Goal: Task Accomplishment & Management: Manage account settings

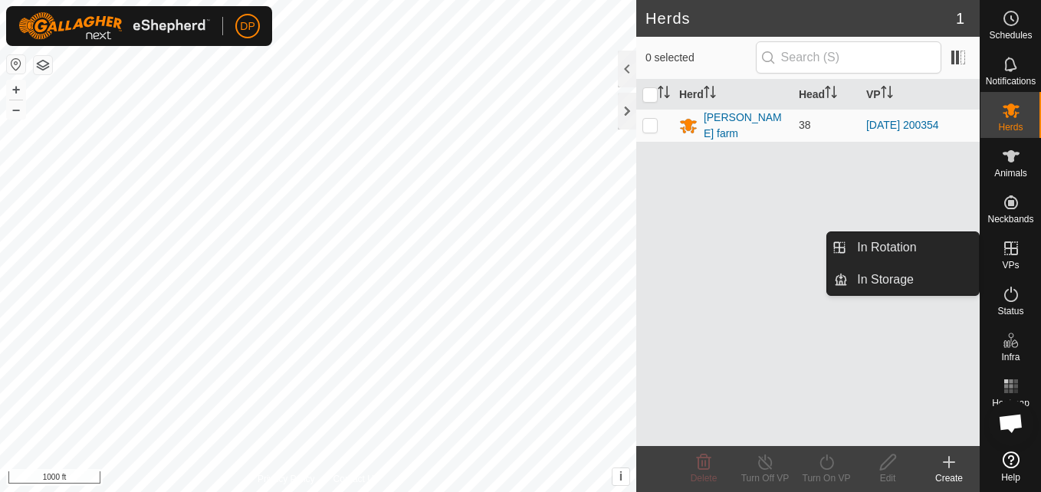
drag, startPoint x: 1006, startPoint y: 231, endPoint x: 1006, endPoint y: 244, distance: 13.0
click at [1006, 244] on icon at bounding box center [1011, 248] width 18 height 18
click at [967, 248] on link "In Rotation" at bounding box center [913, 247] width 131 height 31
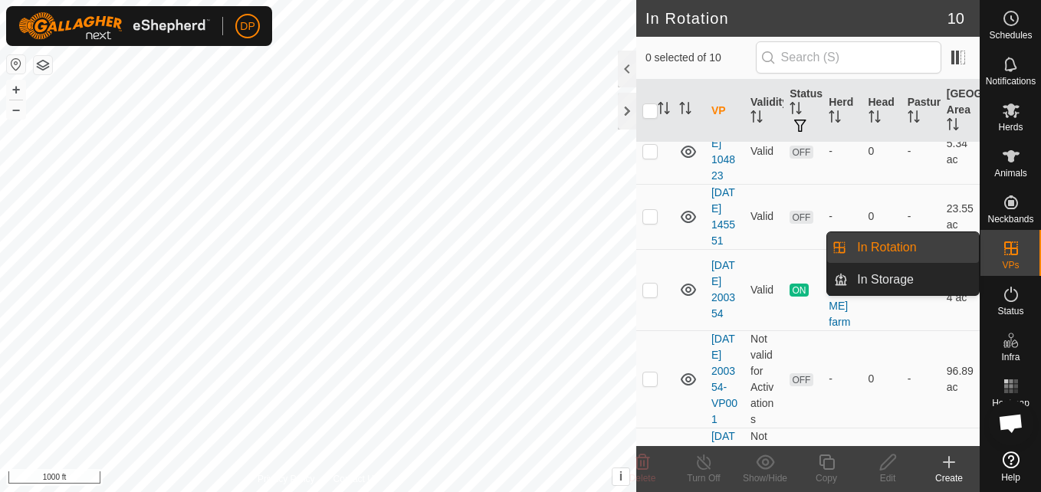
scroll to position [230, 0]
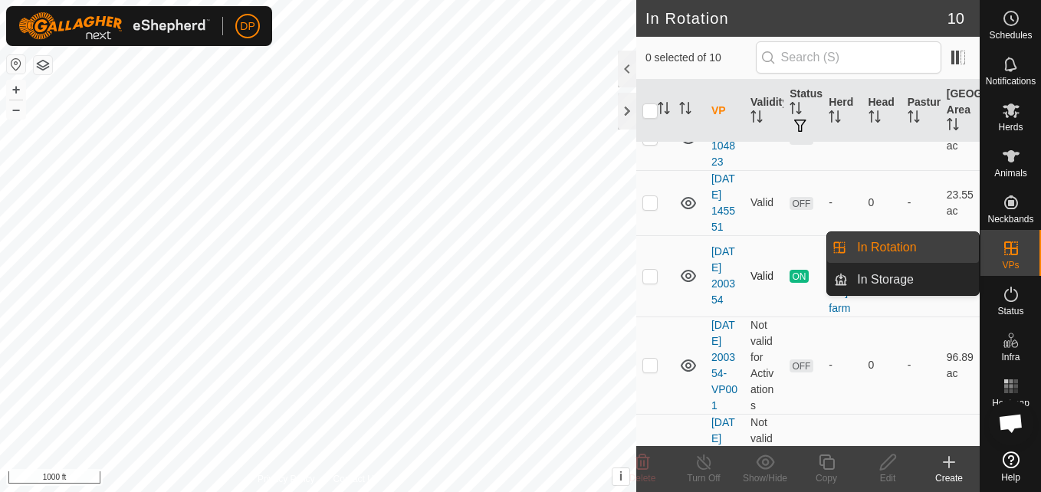
click at [687, 285] on icon at bounding box center [688, 276] width 18 height 18
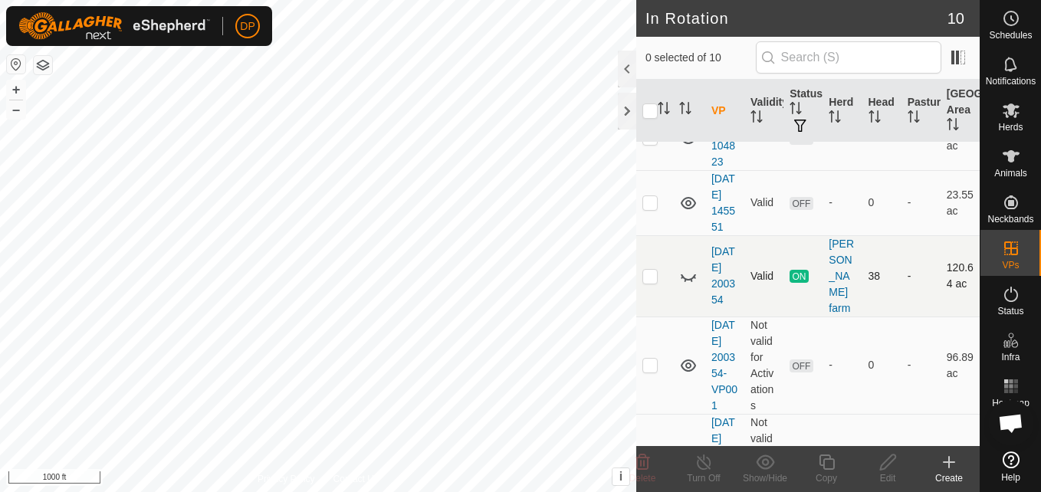
click at [685, 285] on icon at bounding box center [688, 276] width 18 height 18
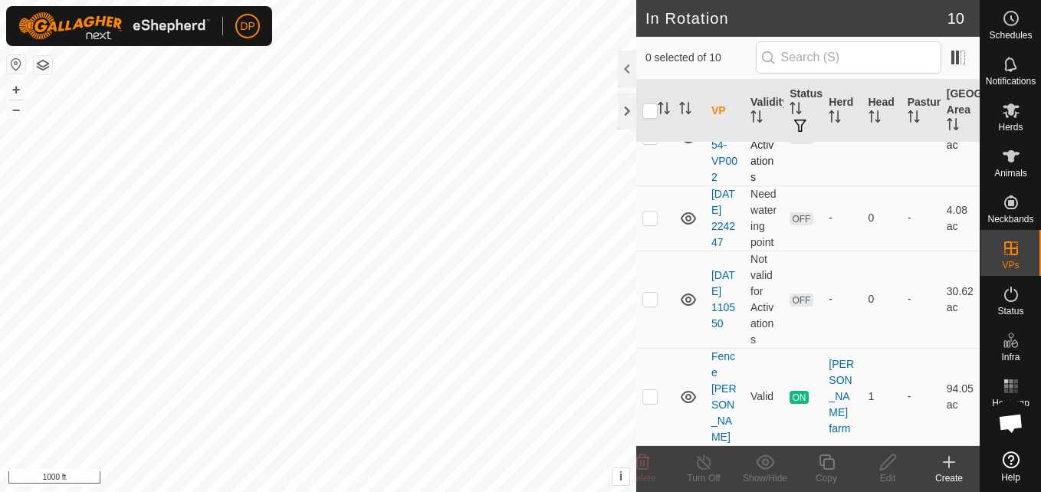
scroll to position [636, 0]
click at [648, 402] on p-checkbox at bounding box center [649, 396] width 15 height 12
checkbox input "false"
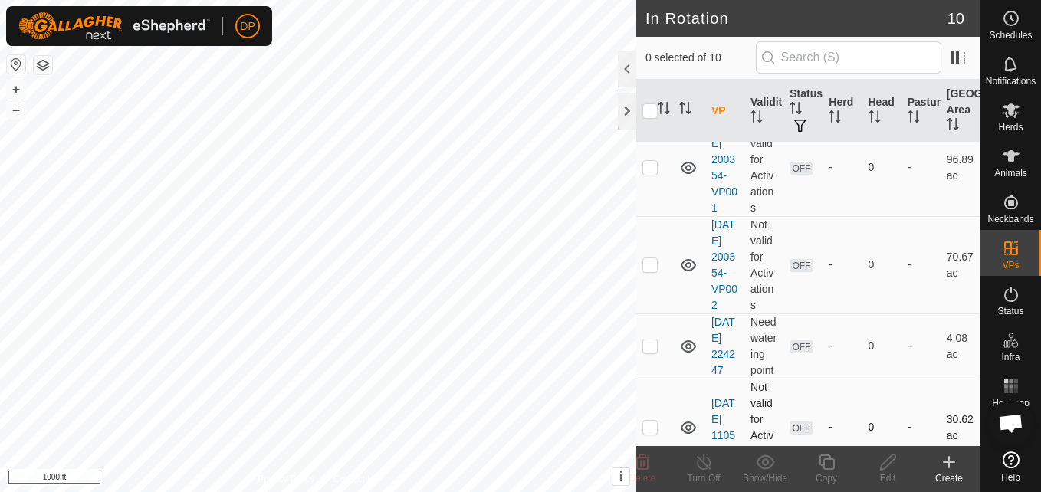
scroll to position [406, 0]
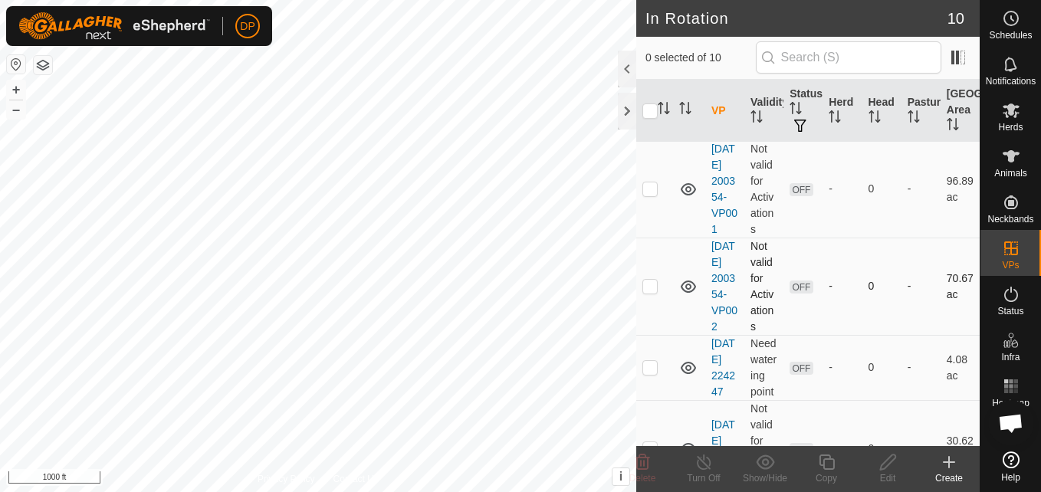
click at [648, 292] on p-checkbox at bounding box center [649, 286] width 15 height 12
checkbox input "true"
click at [686, 293] on icon at bounding box center [688, 287] width 15 height 12
click at [1007, 114] on icon at bounding box center [1011, 110] width 17 height 15
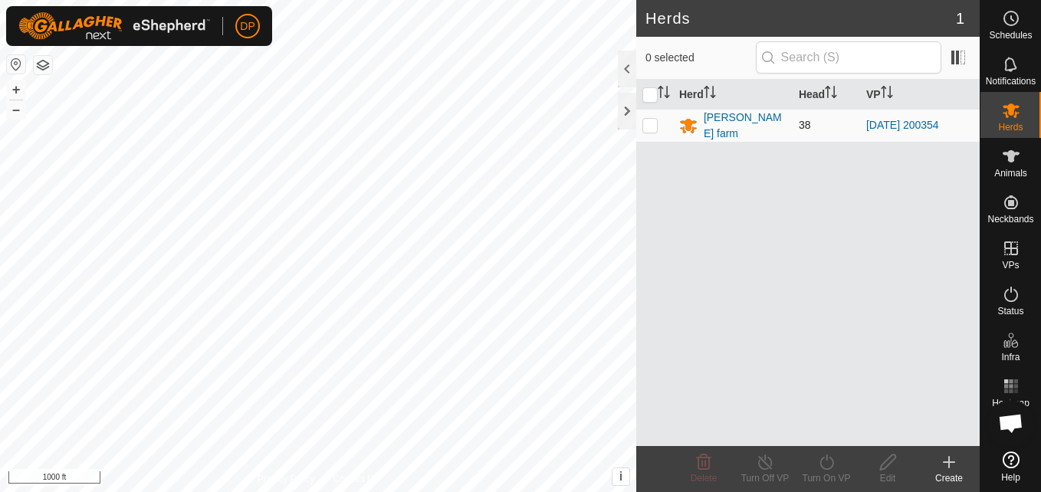
click at [650, 128] on p-checkbox at bounding box center [649, 125] width 15 height 12
checkbox input "true"
click at [767, 461] on icon at bounding box center [765, 462] width 19 height 18
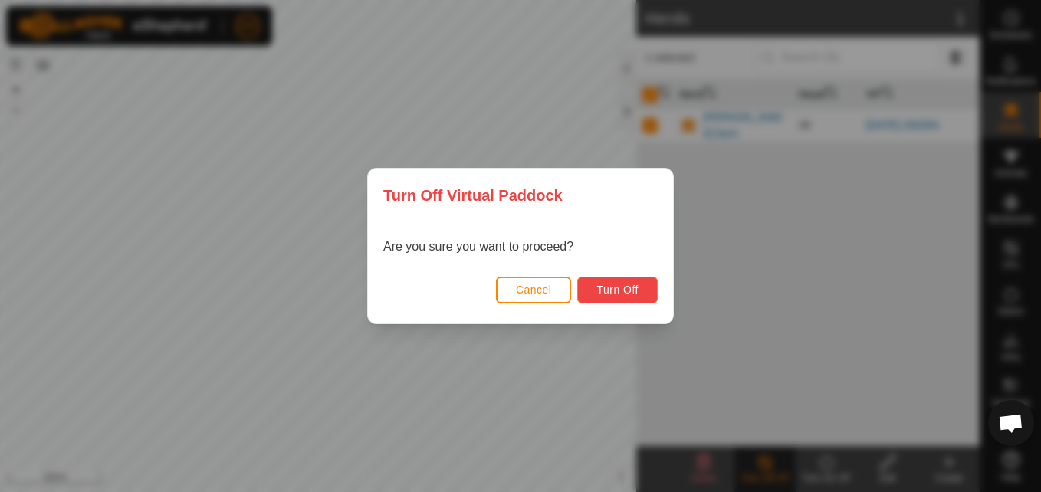
click at [632, 292] on span "Turn Off" at bounding box center [617, 290] width 42 height 12
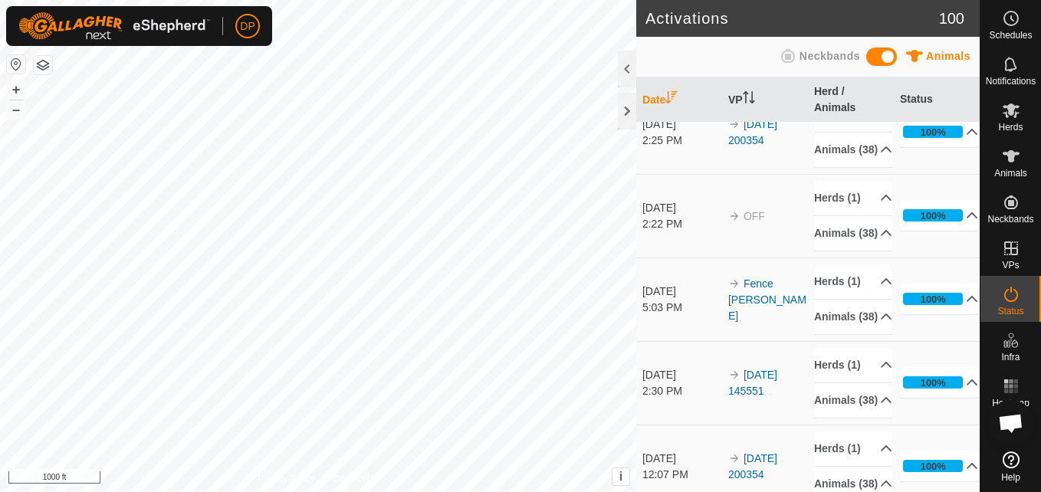
scroll to position [153, 0]
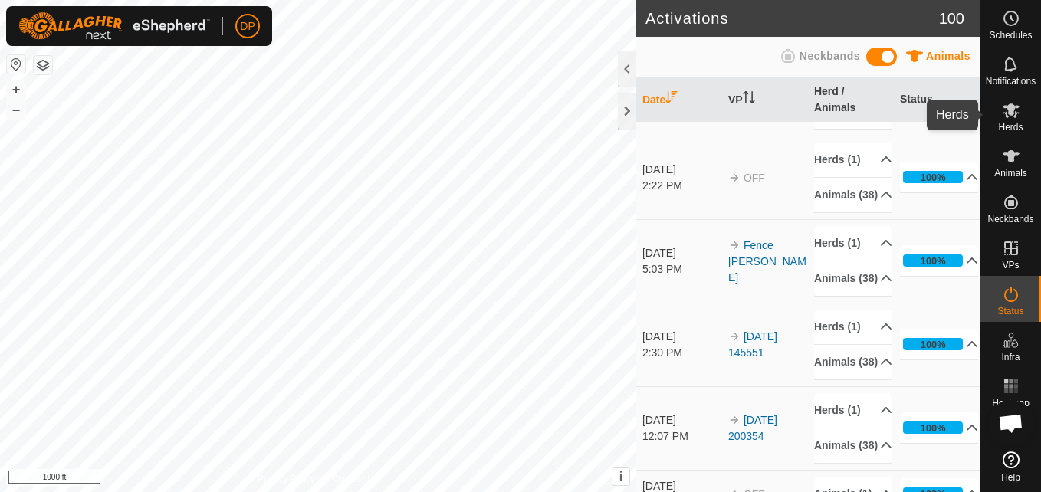
click at [1006, 117] on icon at bounding box center [1011, 110] width 17 height 15
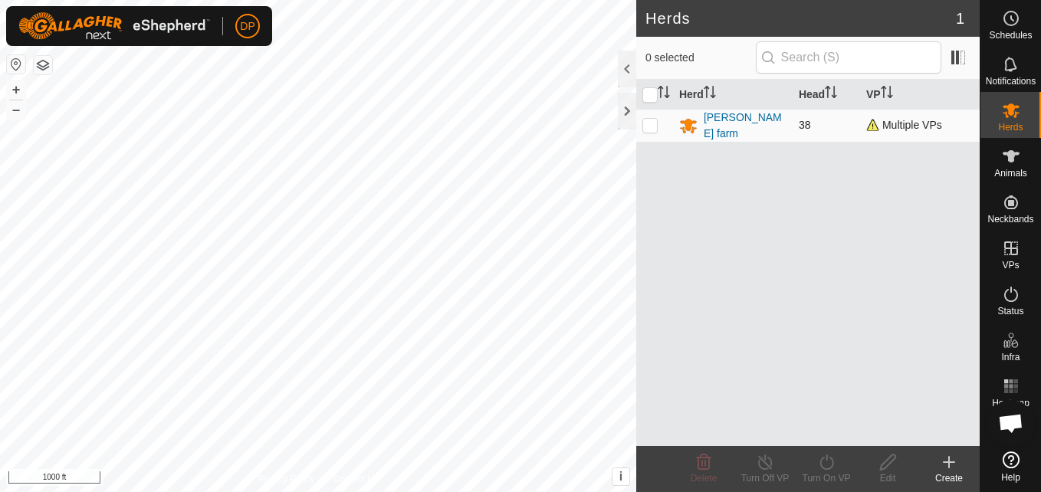
click at [646, 123] on p-checkbox at bounding box center [649, 125] width 15 height 12
checkbox input "true"
click at [763, 466] on icon at bounding box center [765, 462] width 19 height 18
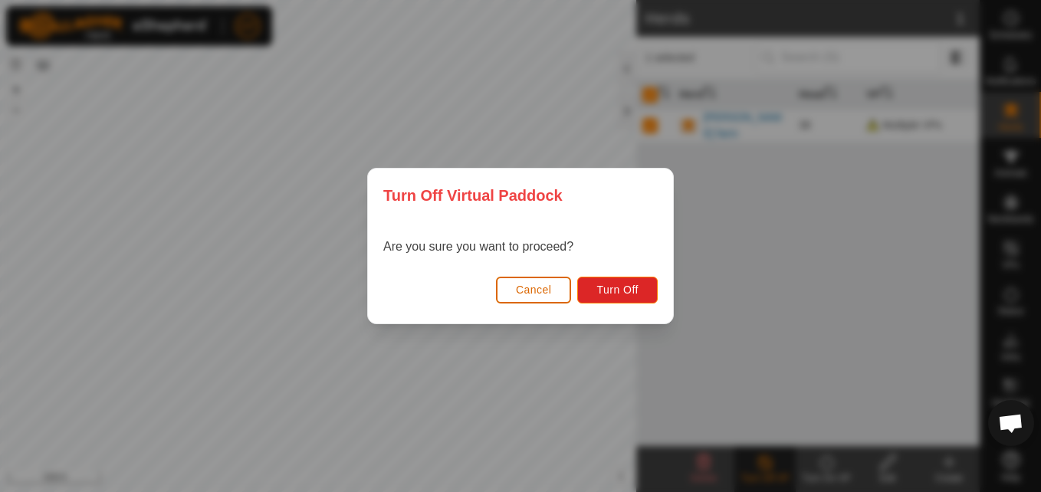
click at [529, 286] on span "Cancel" at bounding box center [534, 290] width 36 height 12
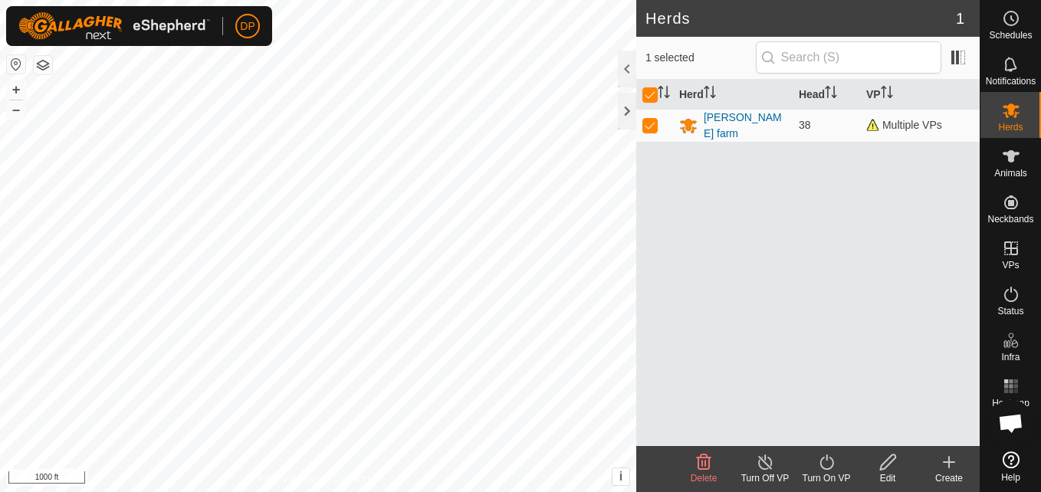
click at [888, 461] on icon at bounding box center [888, 462] width 19 height 18
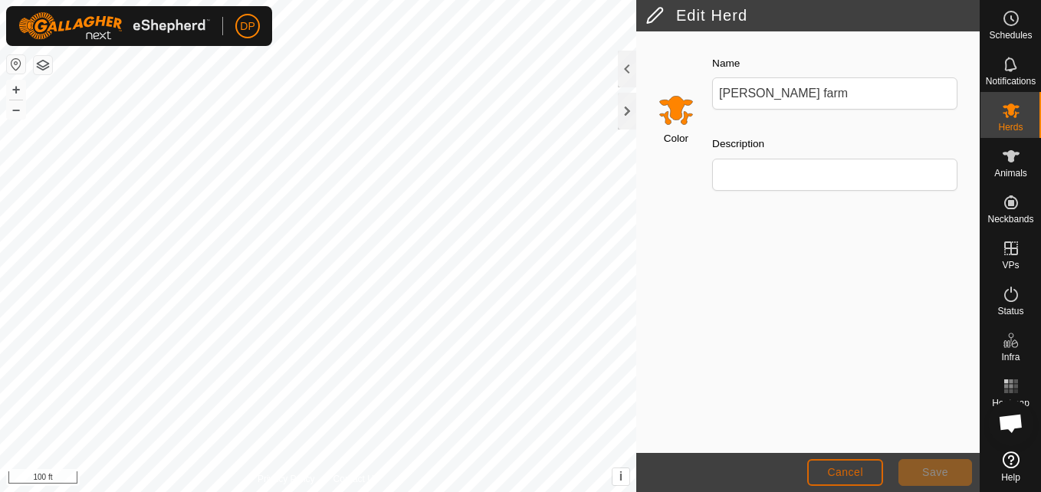
click at [842, 474] on span "Cancel" at bounding box center [845, 472] width 36 height 12
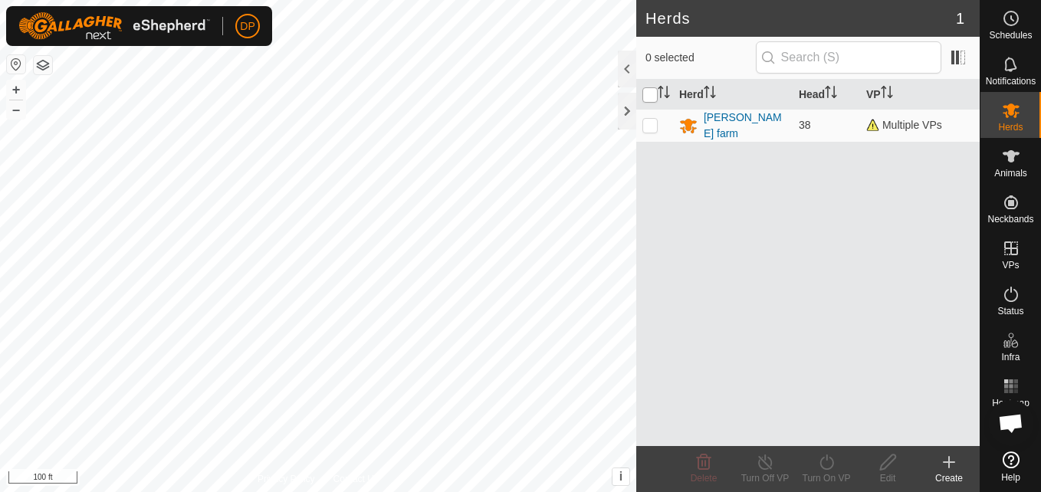
click at [649, 96] on input "checkbox" at bounding box center [649, 94] width 15 height 15
checkbox input "true"
click at [769, 460] on icon at bounding box center [765, 462] width 19 height 18
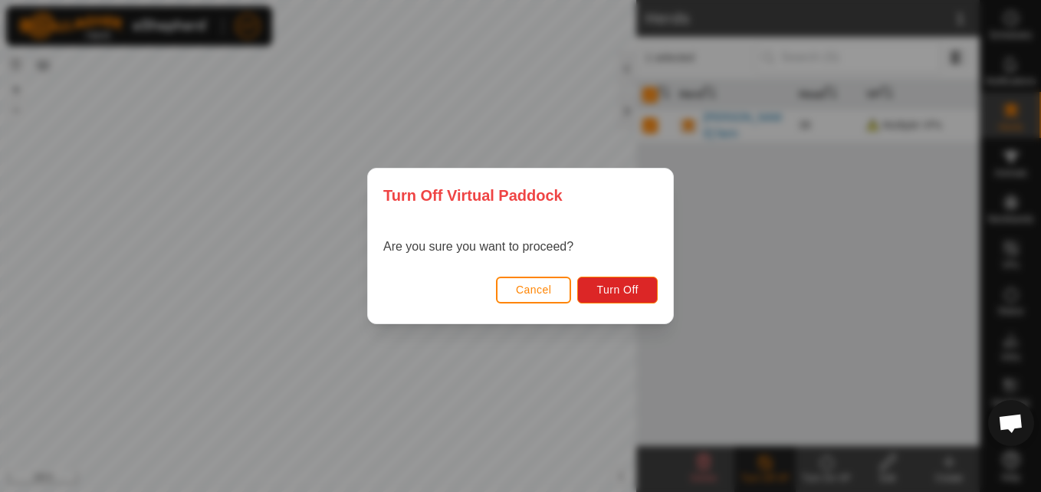
click at [760, 337] on div "Turn Off Virtual Paddock Are you sure you want to proceed? Cancel Turn Off" at bounding box center [520, 246] width 1041 height 492
click at [622, 288] on span "Turn Off" at bounding box center [617, 290] width 42 height 12
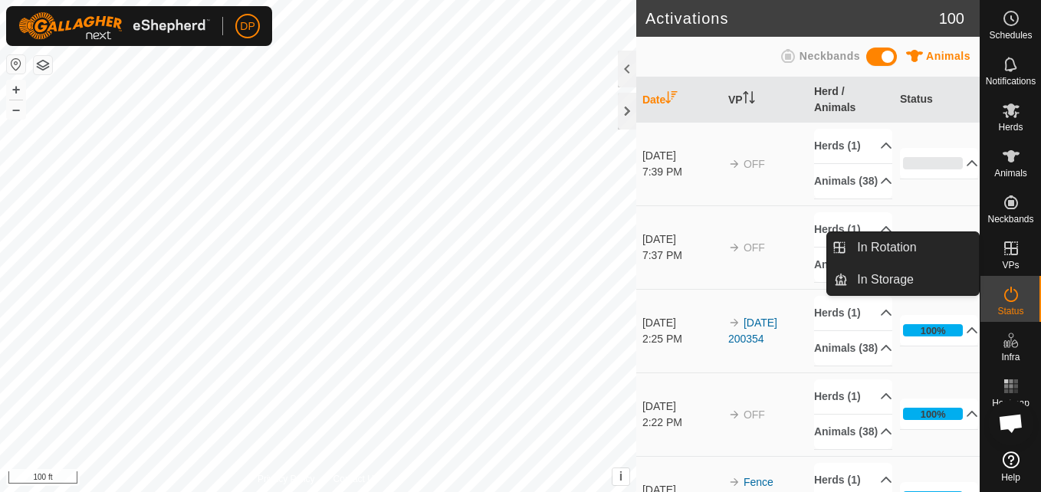
drag, startPoint x: 981, startPoint y: 250, endPoint x: 1010, endPoint y: 239, distance: 31.0
click at [1010, 239] on icon at bounding box center [1011, 248] width 18 height 18
click at [1010, 253] on icon at bounding box center [1011, 248] width 18 height 18
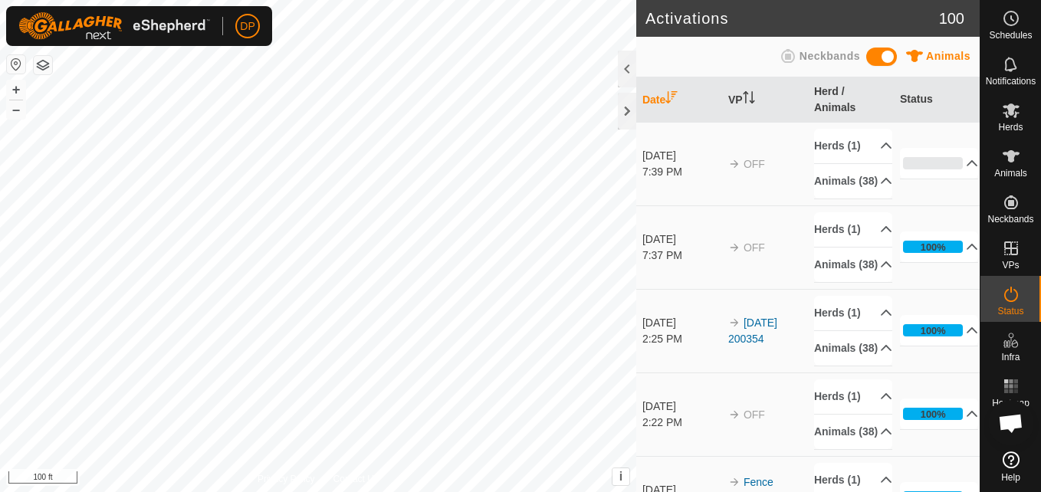
click at [915, 289] on td "100% In Progress Pending 0 Sent 0 Completed Confirmed 0 Overridden 0 Cancelled …" at bounding box center [937, 247] width 86 height 84
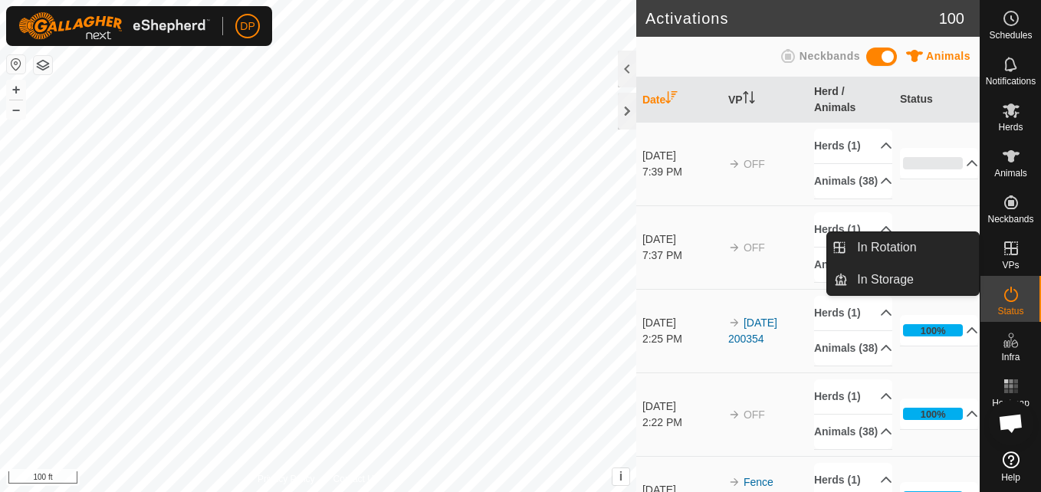
click at [1000, 238] on es-virtualpaddocks-svg-icon at bounding box center [1011, 248] width 28 height 25
click at [1004, 241] on icon at bounding box center [1011, 248] width 18 height 18
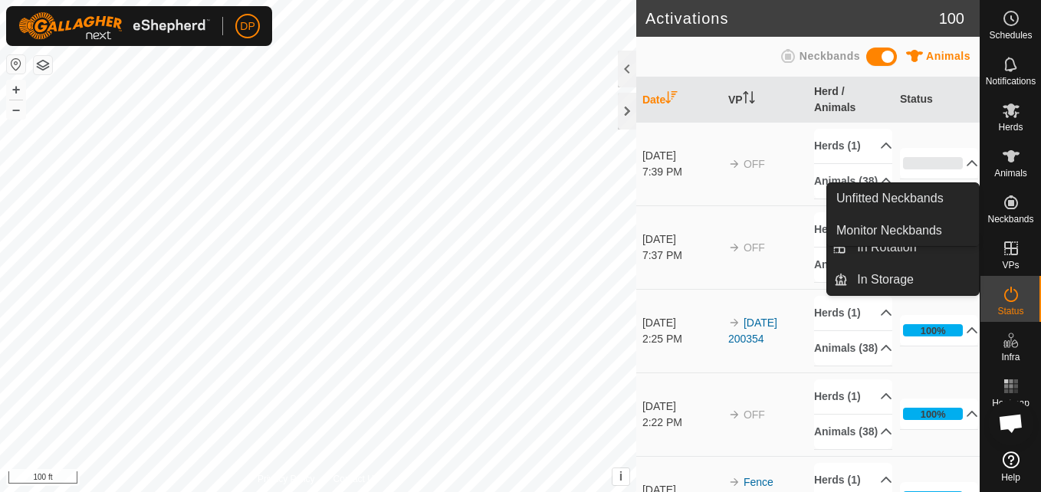
click at [1006, 196] on icon at bounding box center [1011, 202] width 18 height 18
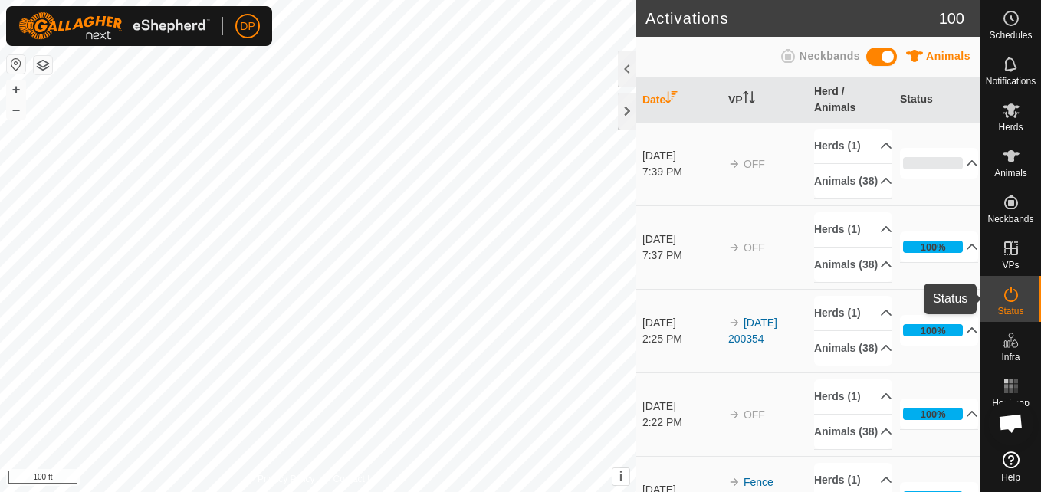
click at [1005, 288] on icon at bounding box center [1011, 294] width 18 height 18
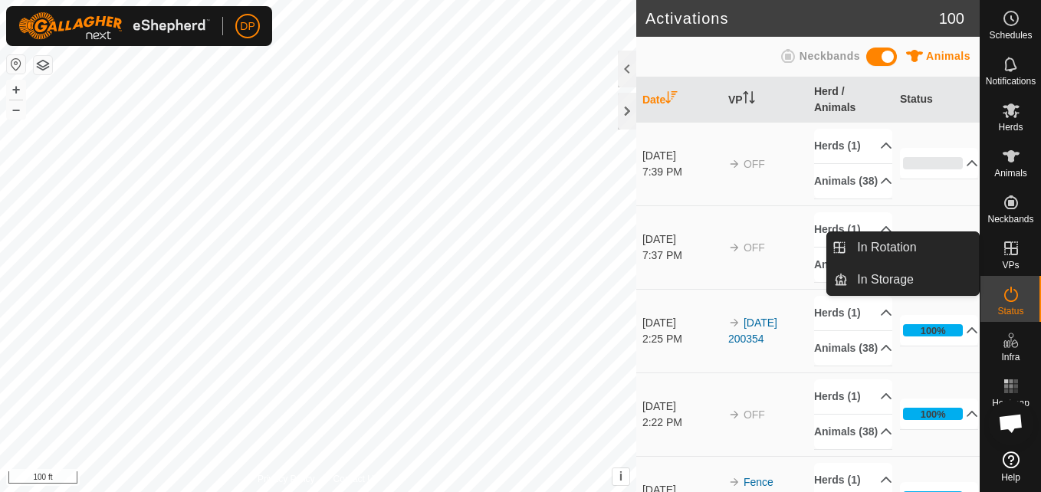
drag, startPoint x: 1002, startPoint y: 272, endPoint x: 1000, endPoint y: 245, distance: 27.6
click at [1000, 245] on es-virtualpaddocks-svg-icon at bounding box center [1011, 248] width 28 height 25
click at [1009, 246] on icon at bounding box center [1011, 248] width 18 height 18
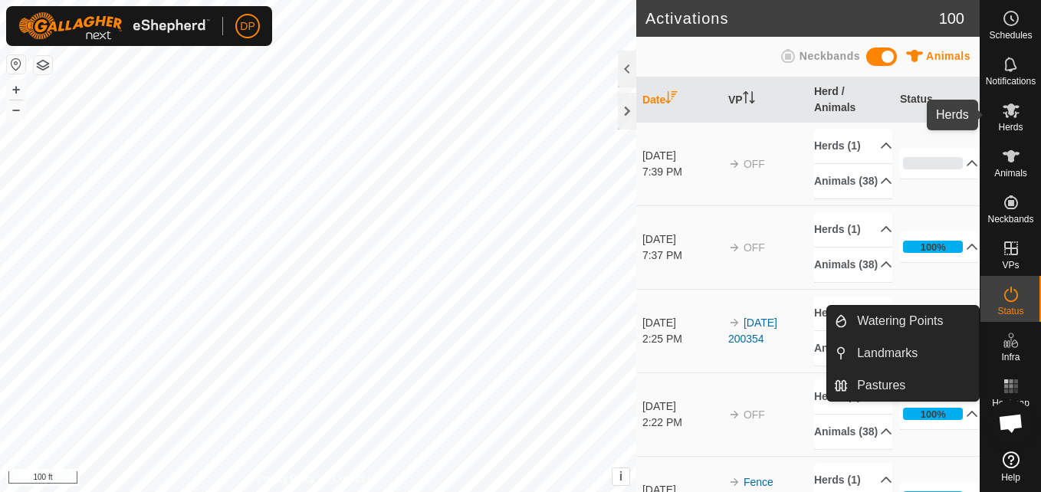
click at [1010, 115] on icon at bounding box center [1011, 110] width 17 height 15
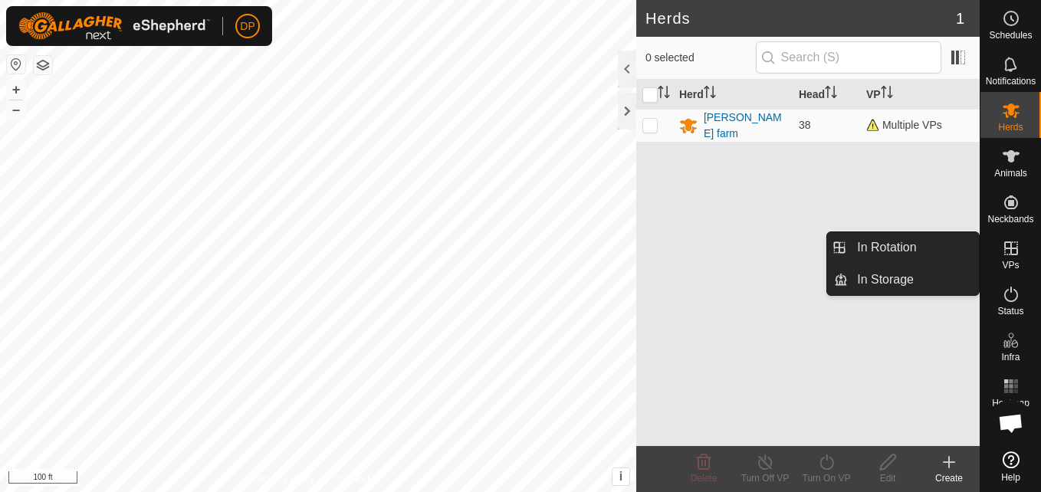
click at [1013, 249] on icon at bounding box center [1011, 248] width 14 height 14
click at [914, 241] on link "In Rotation" at bounding box center [913, 247] width 131 height 31
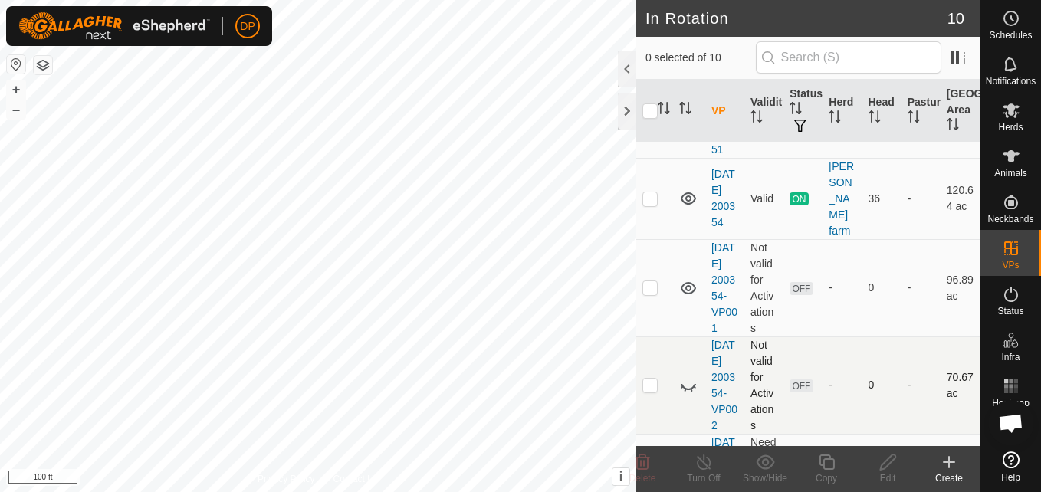
scroll to position [307, 0]
click at [649, 294] on p-checkbox at bounding box center [649, 288] width 15 height 12
checkbox input "false"
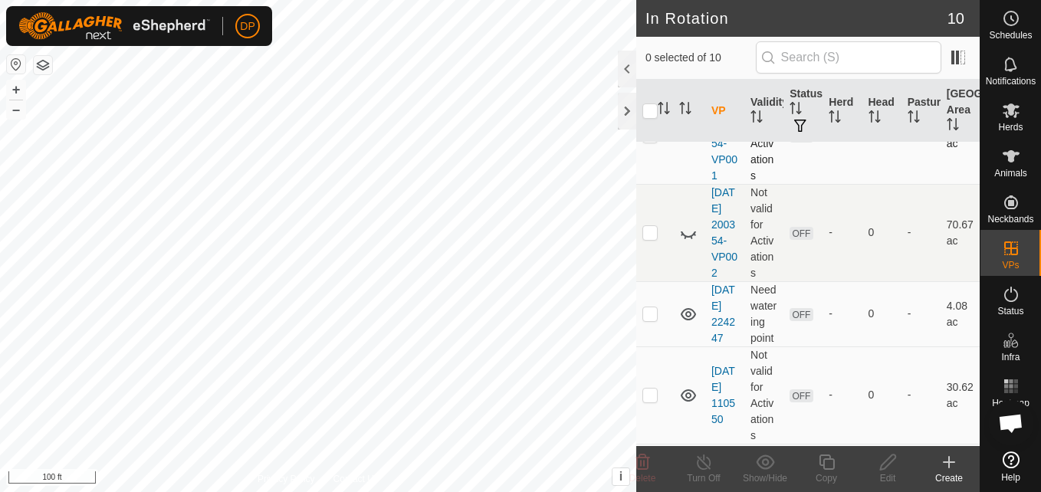
scroll to position [537, 0]
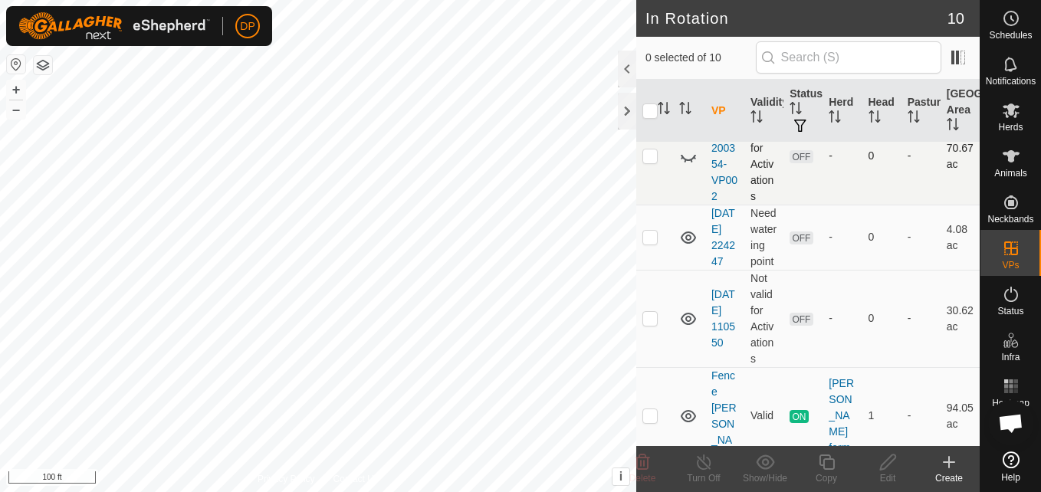
click at [646, 162] on p-checkbox at bounding box center [649, 155] width 15 height 12
click at [645, 162] on p-checkbox at bounding box center [649, 155] width 15 height 12
click at [682, 166] on icon at bounding box center [688, 156] width 18 height 18
click at [682, 163] on icon at bounding box center [688, 156] width 15 height 12
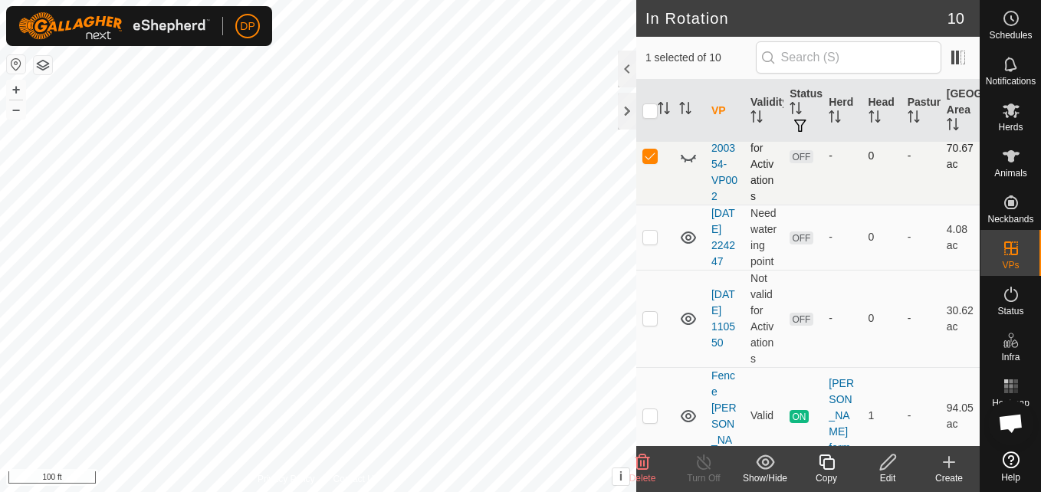
click at [649, 162] on p-checkbox at bounding box center [649, 155] width 15 height 12
checkbox input "false"
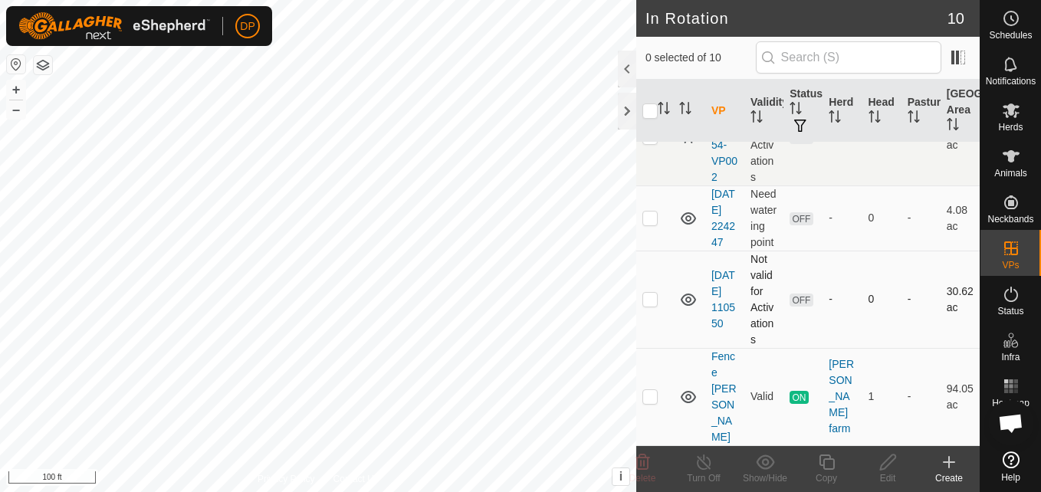
scroll to position [636, 0]
click at [648, 402] on p-checkbox at bounding box center [649, 396] width 15 height 12
checkbox input "true"
click at [698, 461] on icon at bounding box center [704, 462] width 14 height 15
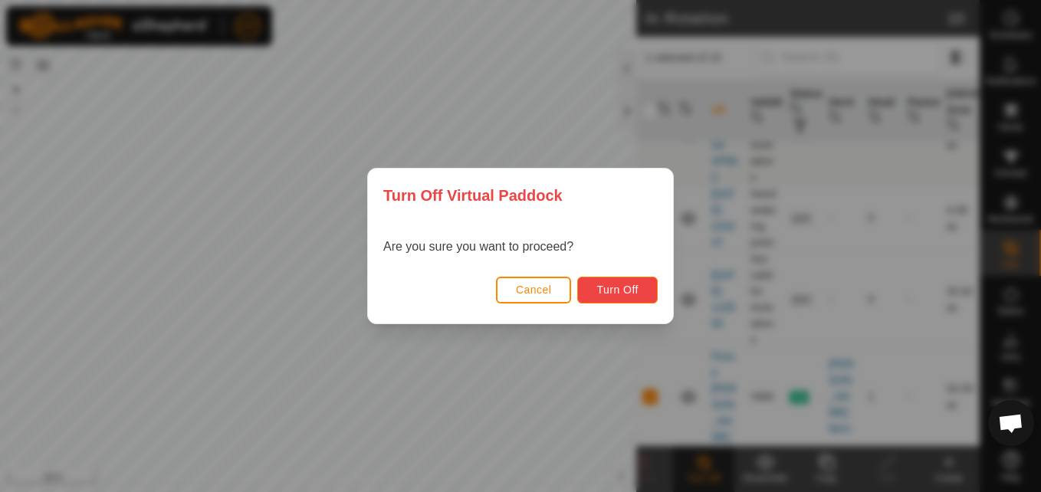
click at [597, 286] on span "Turn Off" at bounding box center [617, 290] width 42 height 12
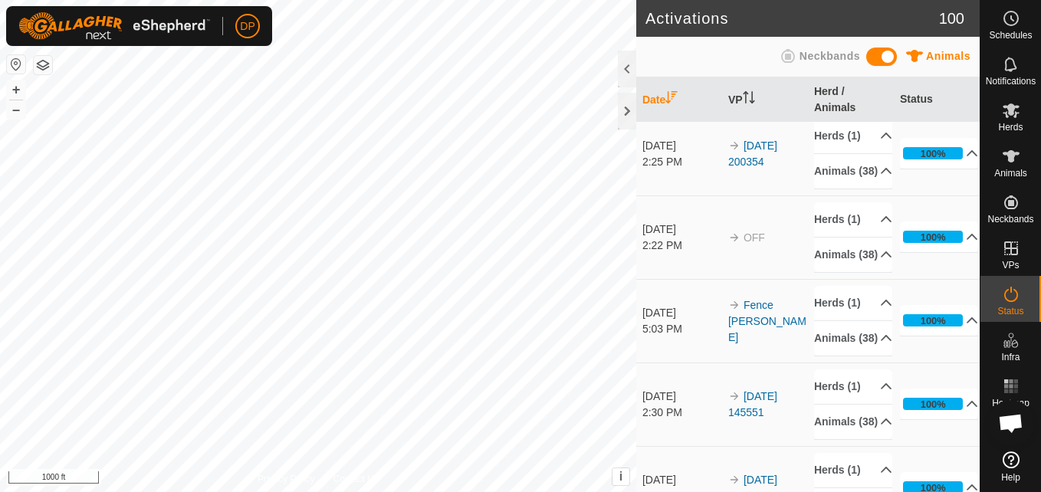
scroll to position [230, 0]
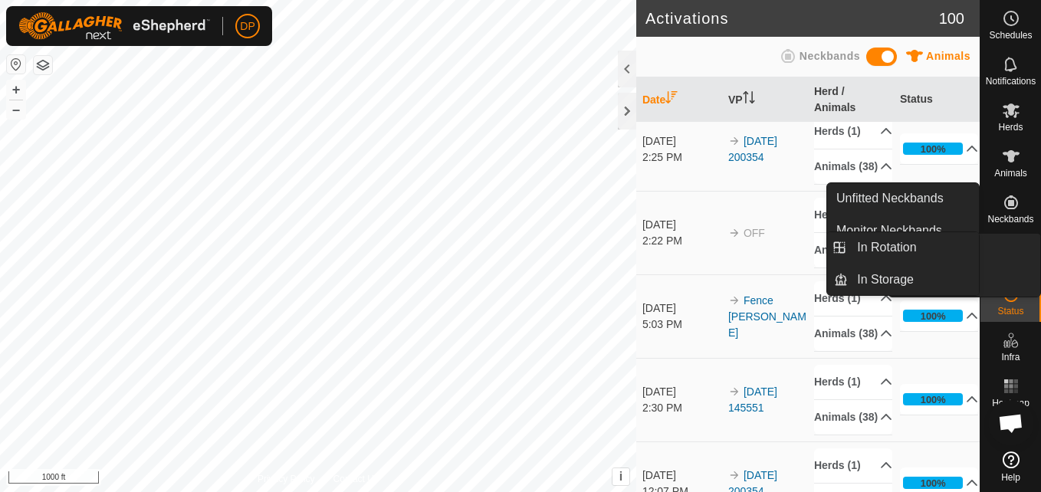
click at [1015, 248] on icon at bounding box center [1011, 248] width 14 height 14
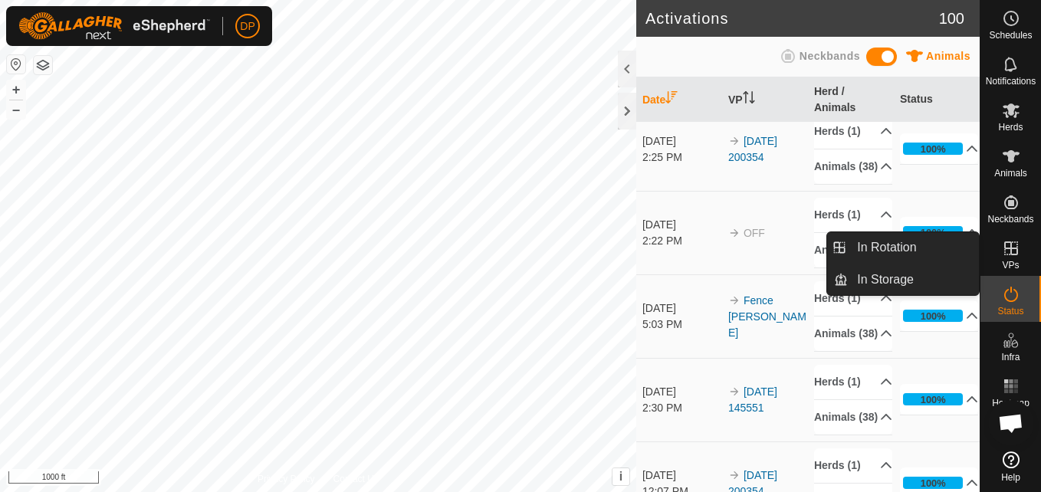
click at [1003, 247] on icon at bounding box center [1011, 248] width 18 height 18
drag, startPoint x: 1003, startPoint y: 247, endPoint x: 1009, endPoint y: 252, distance: 8.1
click at [1009, 252] on icon at bounding box center [1011, 248] width 18 height 18
click at [895, 243] on link "In Rotation" at bounding box center [913, 247] width 131 height 31
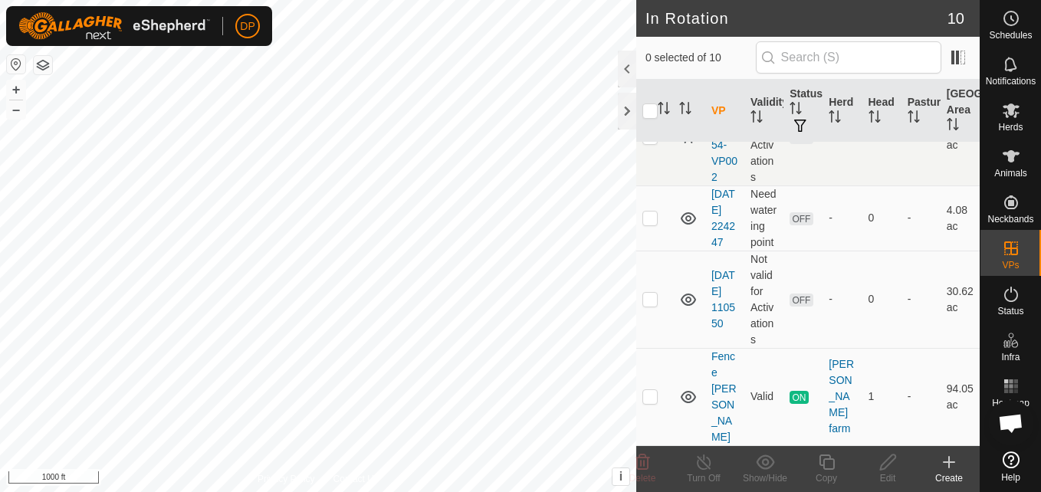
scroll to position [613, 0]
click at [649, 305] on p-checkbox at bounding box center [649, 299] width 15 height 12
checkbox input "false"
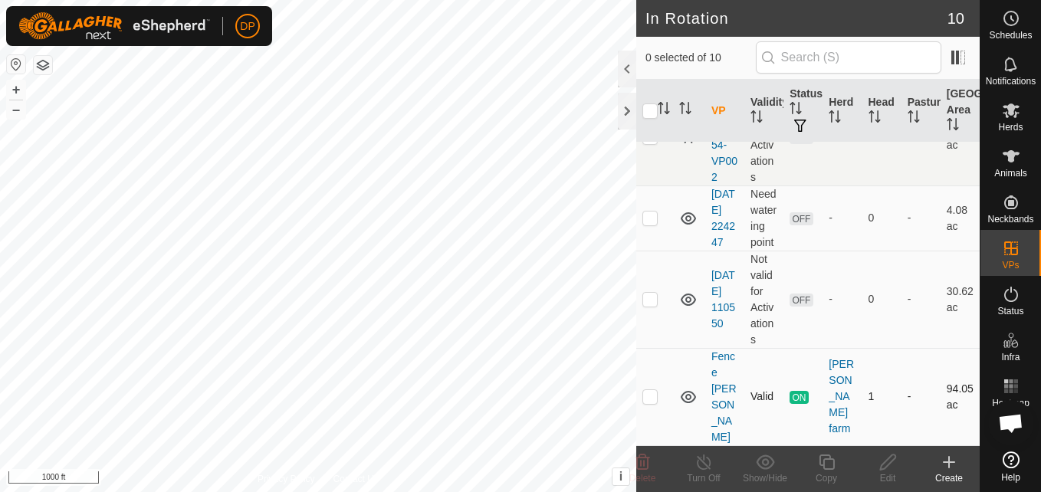
click at [647, 402] on p-checkbox at bounding box center [649, 396] width 15 height 12
click at [622, 107] on div at bounding box center [627, 111] width 18 height 37
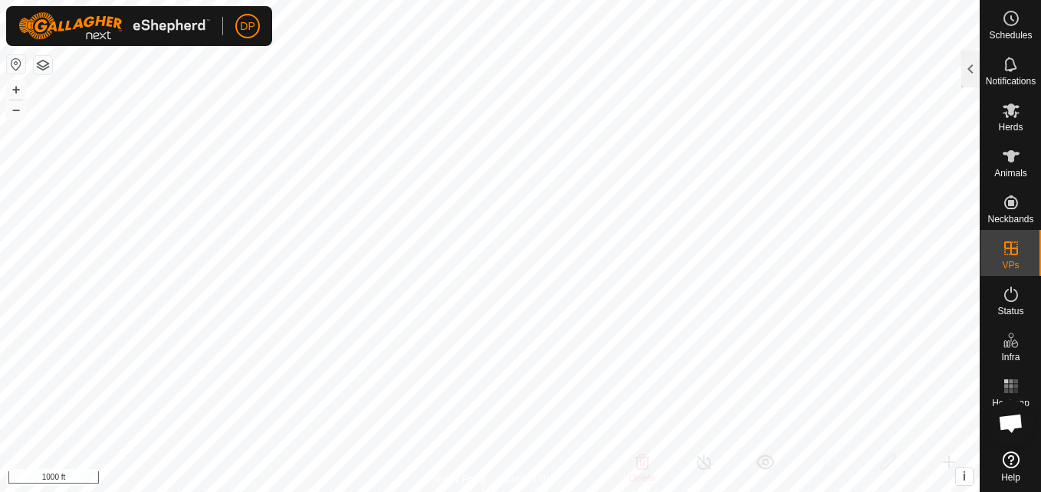
scroll to position [2131, 0]
click at [964, 62] on div at bounding box center [970, 69] width 18 height 37
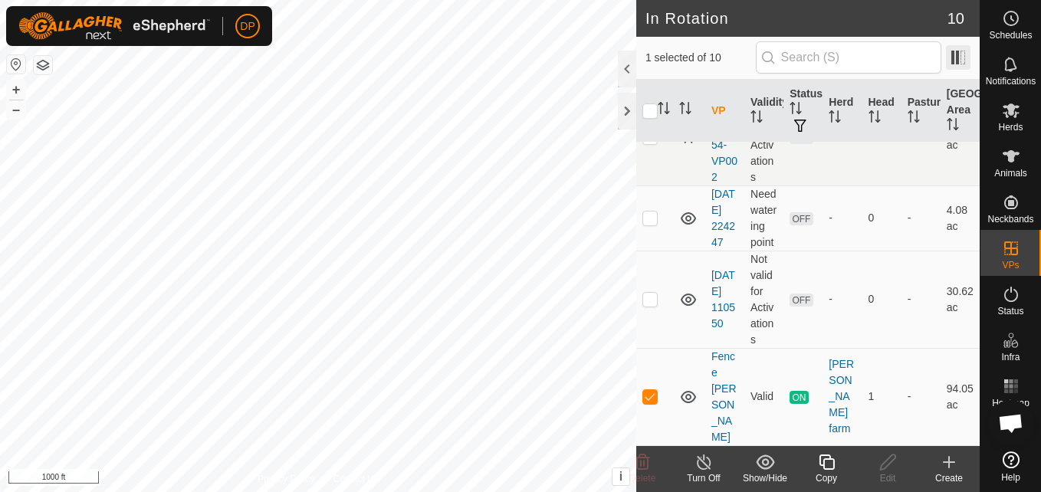
scroll to position [636, 0]
click at [629, 71] on div at bounding box center [627, 69] width 18 height 37
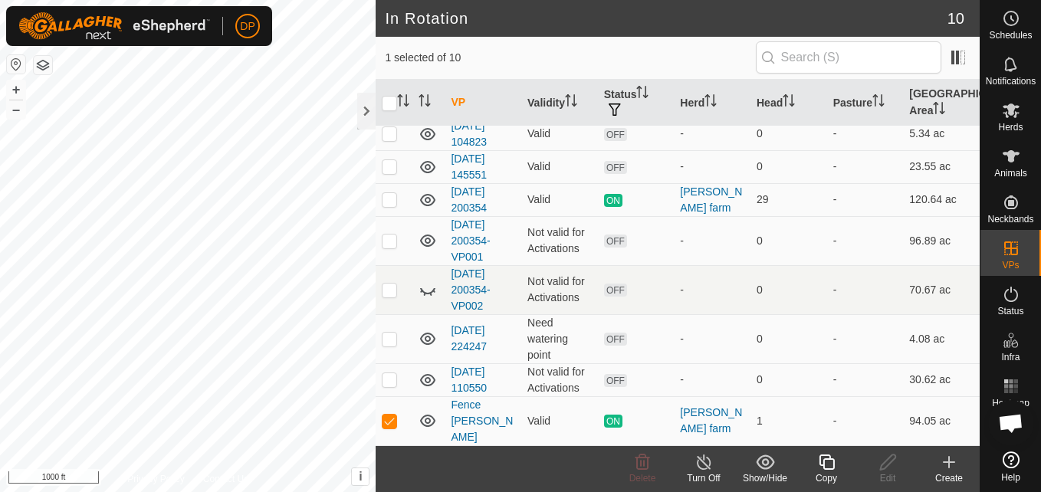
scroll to position [89, 0]
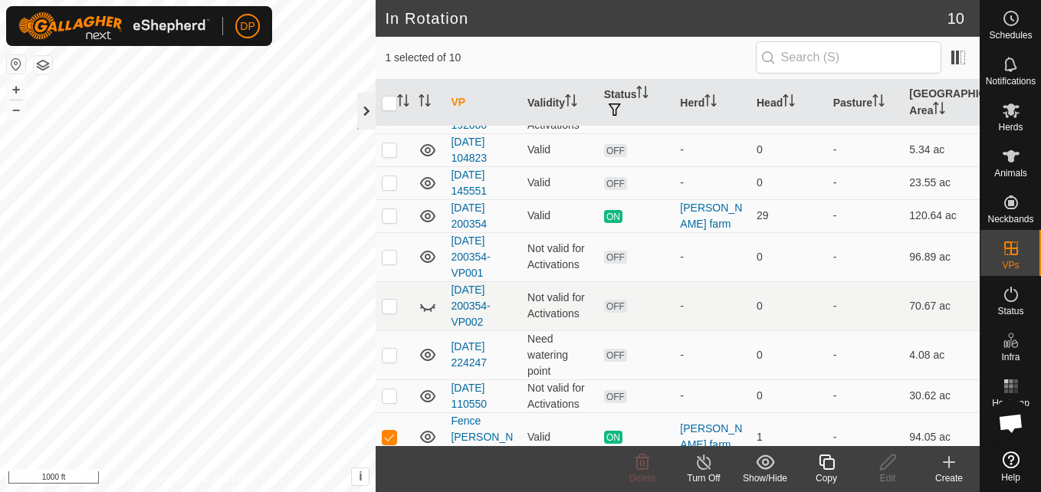
click at [364, 105] on div at bounding box center [366, 111] width 18 height 37
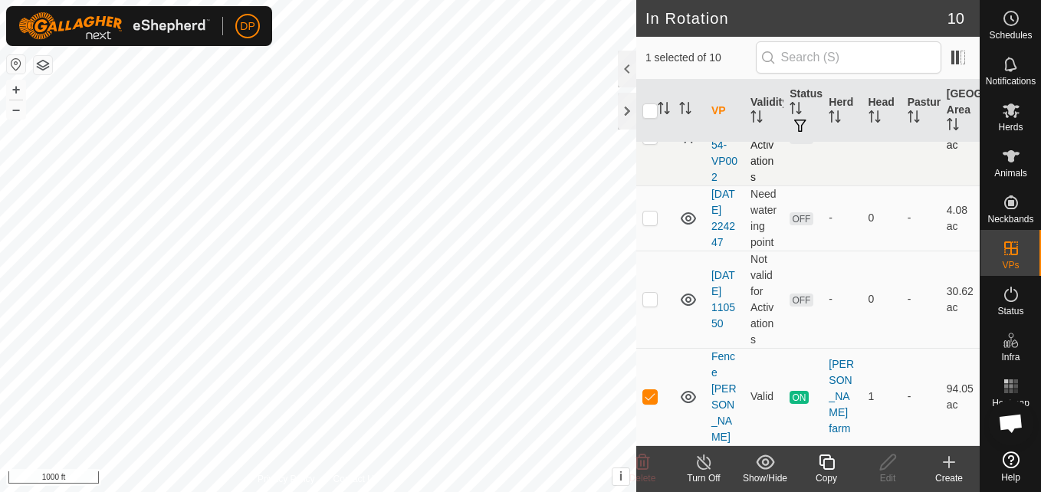
checkbox input "false"
click at [626, 110] on div at bounding box center [627, 111] width 18 height 37
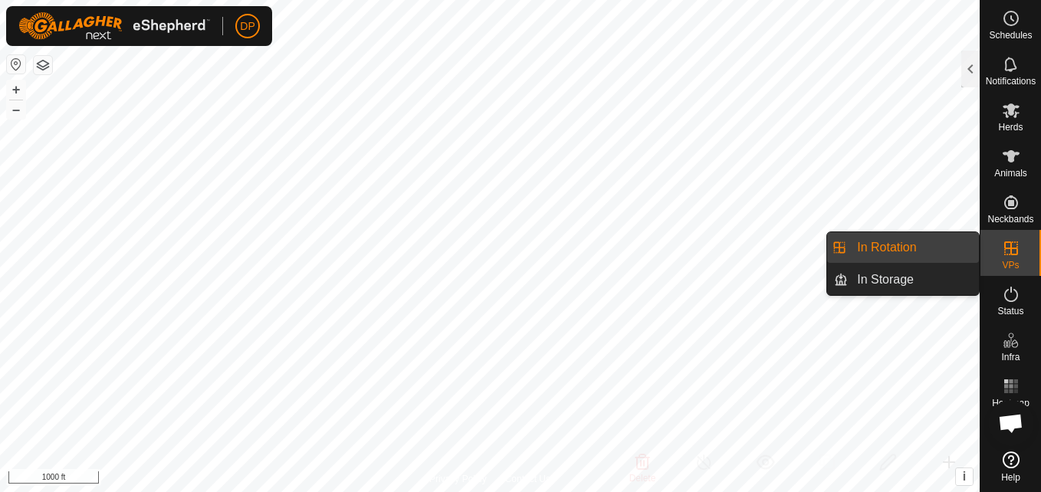
click at [999, 238] on es-virtualpaddocks-svg-icon at bounding box center [1011, 248] width 28 height 25
click at [949, 243] on link "In Rotation" at bounding box center [913, 247] width 131 height 31
click at [922, 275] on link "In Storage" at bounding box center [913, 279] width 131 height 31
click at [915, 253] on link "In Rotation" at bounding box center [913, 247] width 131 height 31
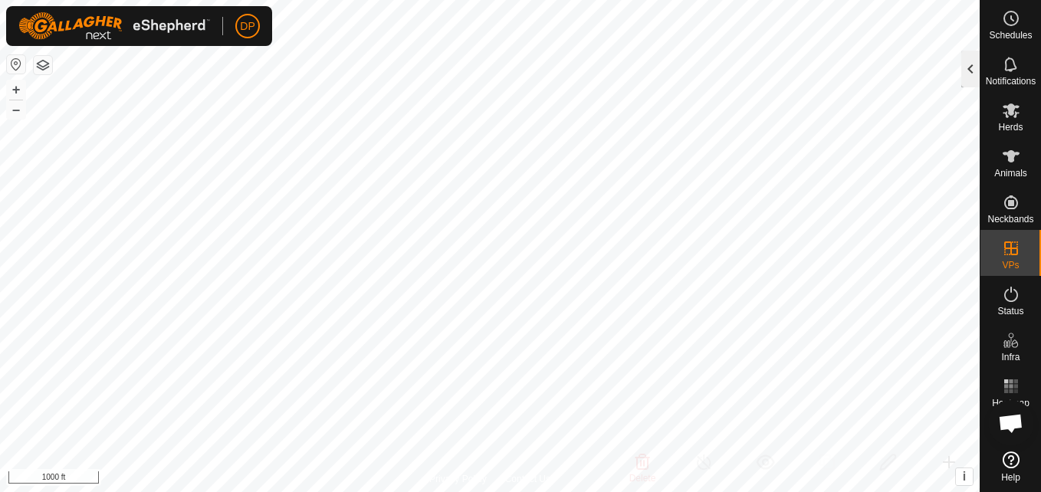
click at [963, 73] on div at bounding box center [970, 69] width 18 height 37
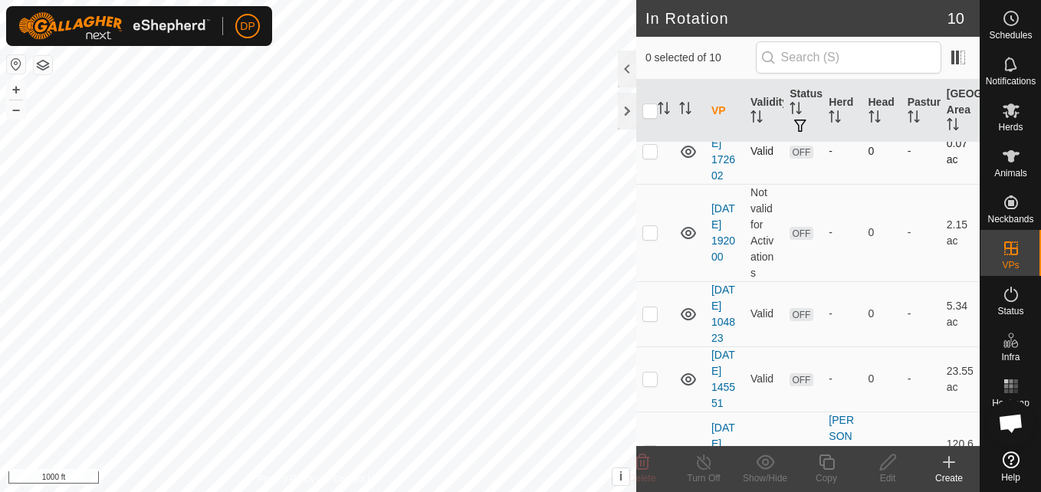
scroll to position [77, 0]
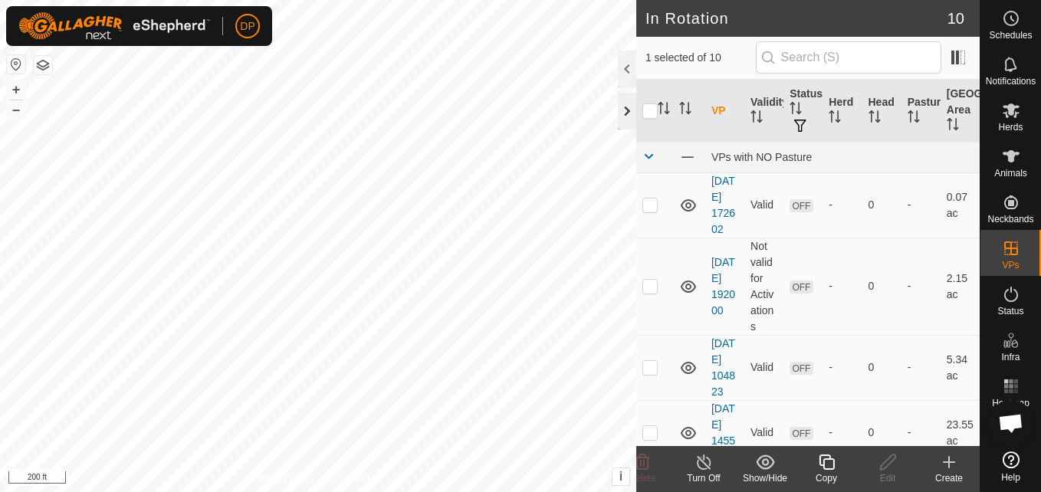
click at [626, 116] on div at bounding box center [627, 111] width 18 height 37
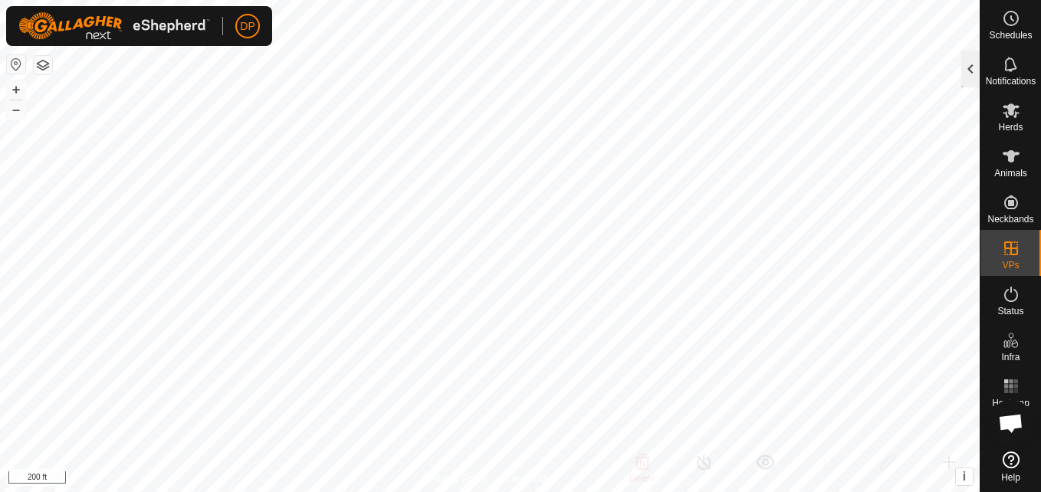
click at [964, 73] on div at bounding box center [970, 69] width 18 height 37
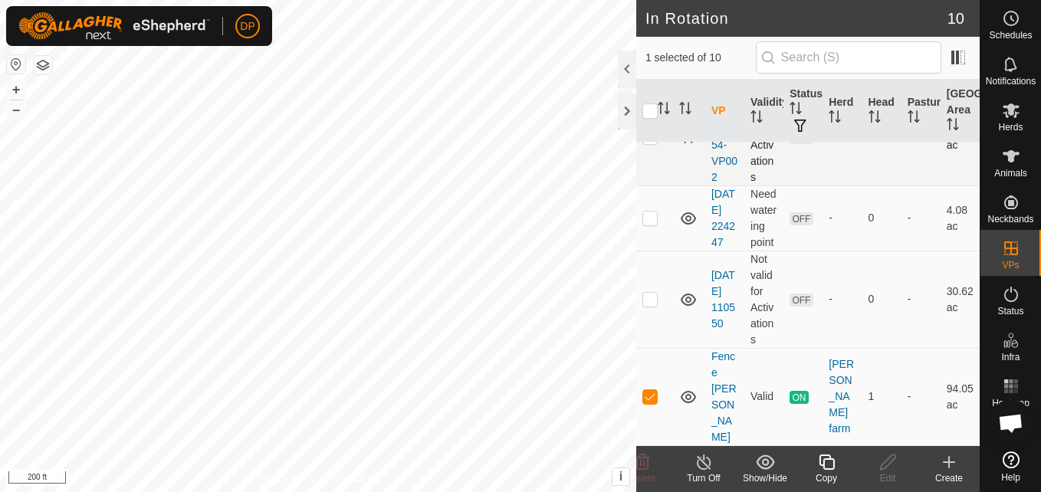
scroll to position [636, 0]
click at [652, 402] on p-checkbox at bounding box center [649, 396] width 15 height 12
click at [684, 403] on icon at bounding box center [688, 397] width 18 height 18
click at [679, 398] on icon at bounding box center [688, 397] width 18 height 18
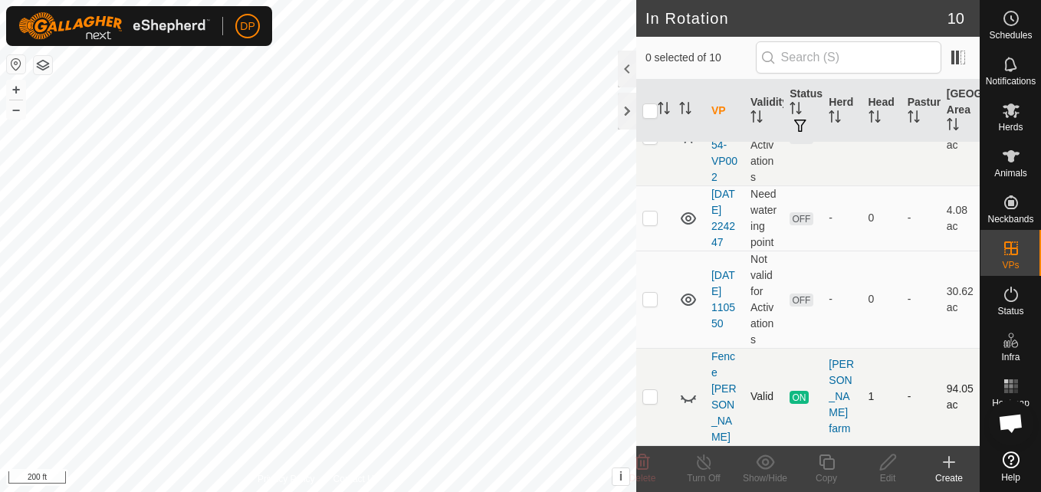
click at [679, 398] on icon at bounding box center [688, 397] width 18 height 18
click at [644, 402] on p-checkbox at bounding box center [649, 396] width 15 height 12
click at [645, 402] on p-checkbox at bounding box center [649, 396] width 15 height 12
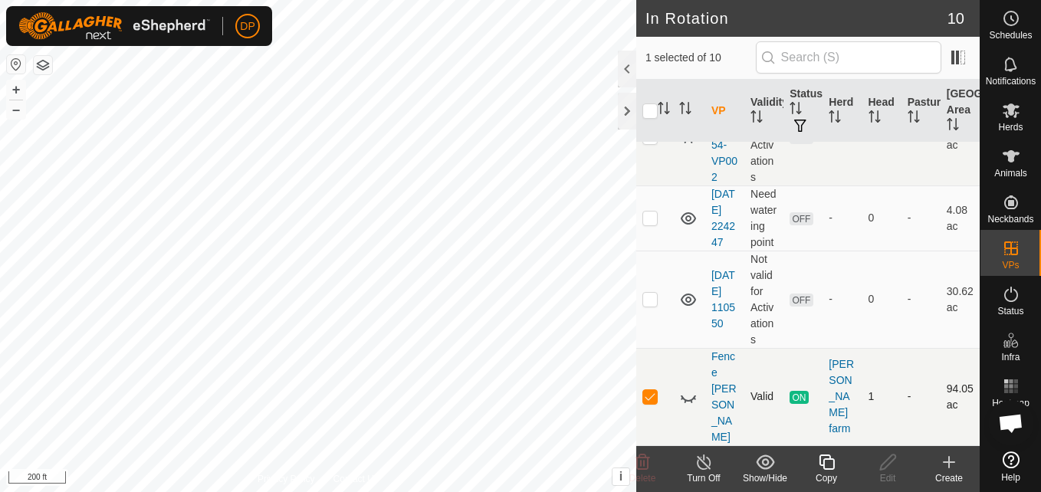
click at [645, 402] on p-checkbox at bounding box center [649, 396] width 15 height 12
checkbox input "false"
click at [690, 402] on icon at bounding box center [688, 399] width 15 height 6
click at [690, 406] on icon at bounding box center [688, 397] width 18 height 18
click at [645, 305] on p-checkbox at bounding box center [649, 299] width 15 height 12
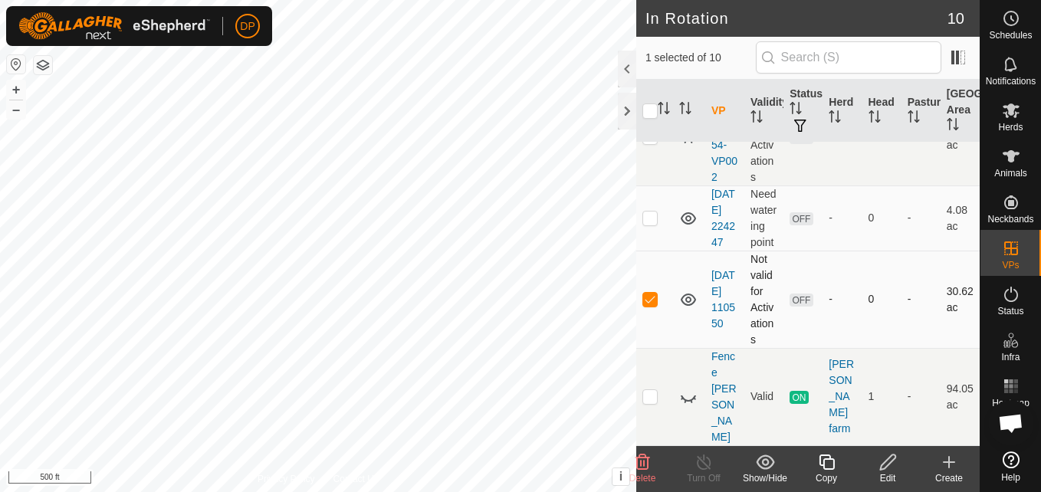
click at [645, 305] on p-checkbox at bounding box center [649, 299] width 15 height 12
checkbox input "false"
click at [652, 402] on p-checkbox at bounding box center [649, 396] width 15 height 12
click at [650, 402] on p-checkbox at bounding box center [649, 396] width 15 height 12
checkbox input "false"
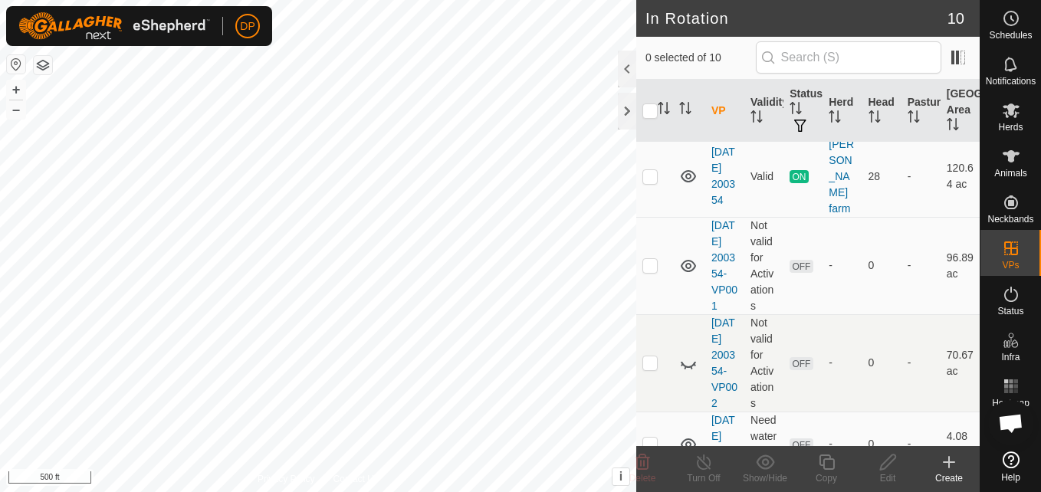
scroll to position [406, 0]
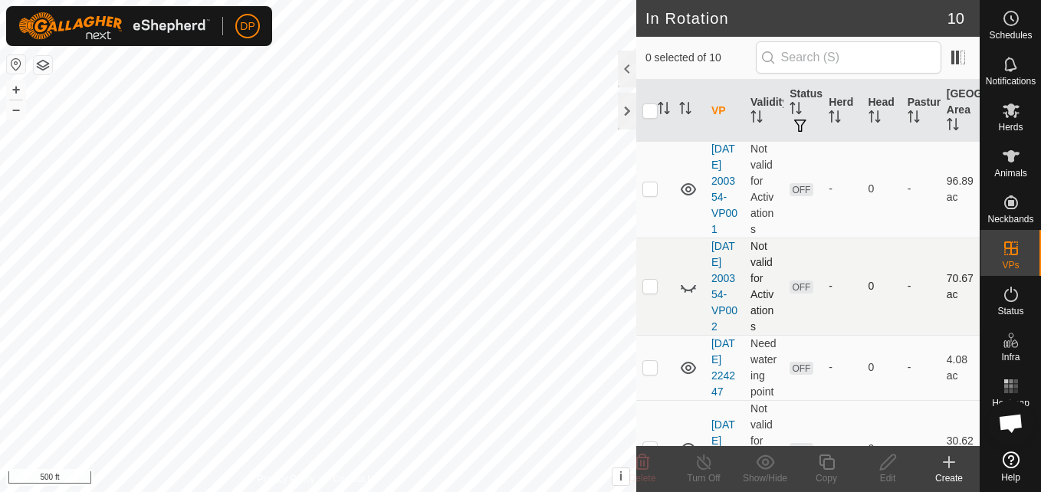
click at [685, 296] on icon at bounding box center [688, 287] width 18 height 18
click at [646, 195] on p-checkbox at bounding box center [649, 188] width 15 height 12
checkbox input "false"
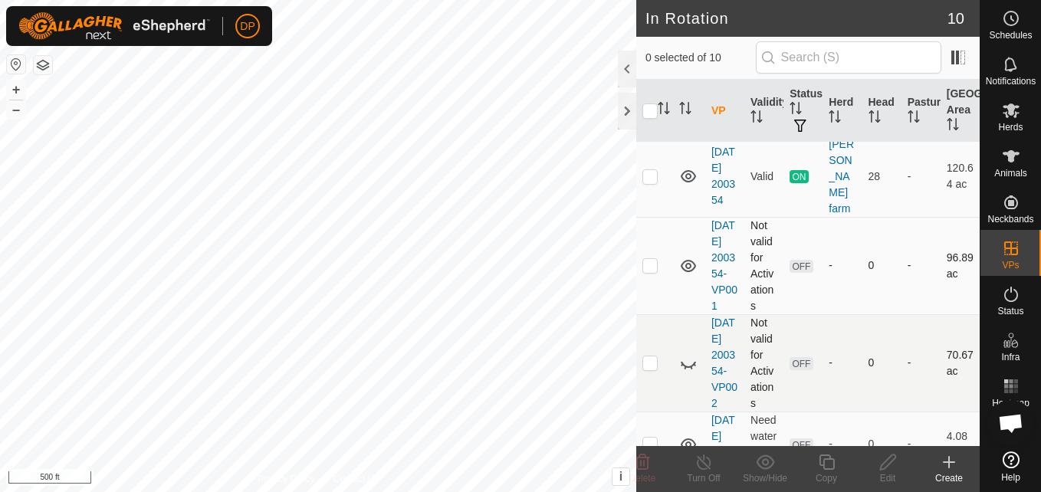
scroll to position [253, 0]
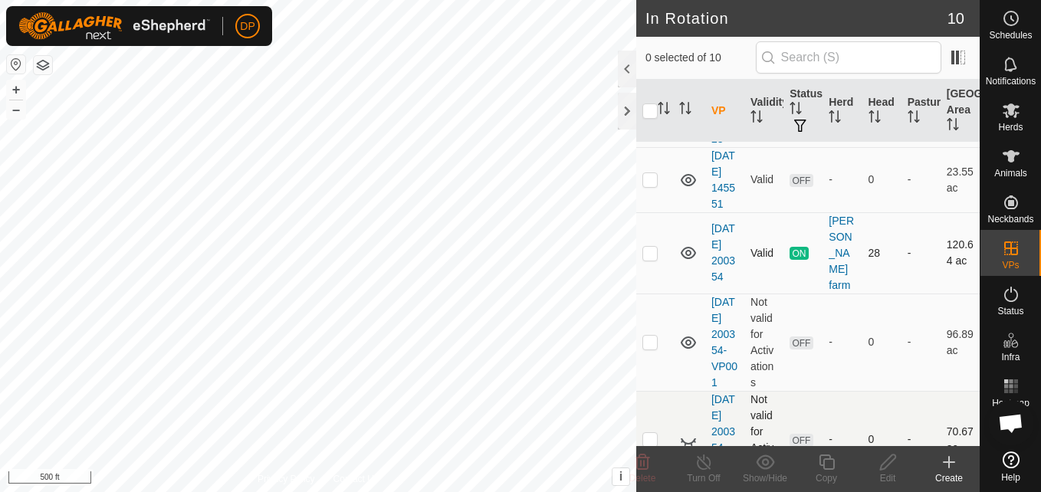
click at [648, 259] on p-checkbox at bounding box center [649, 253] width 15 height 12
checkbox input "false"
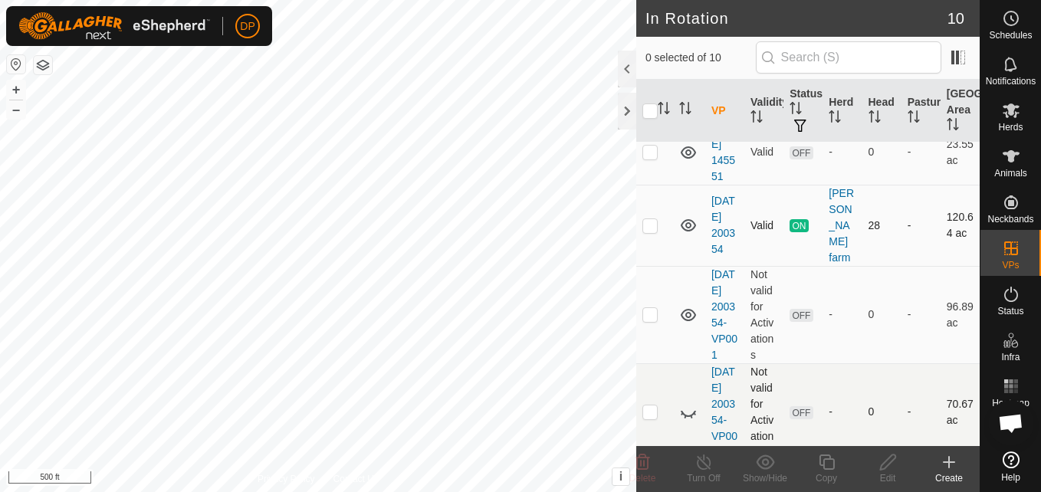
scroll to position [307, 0]
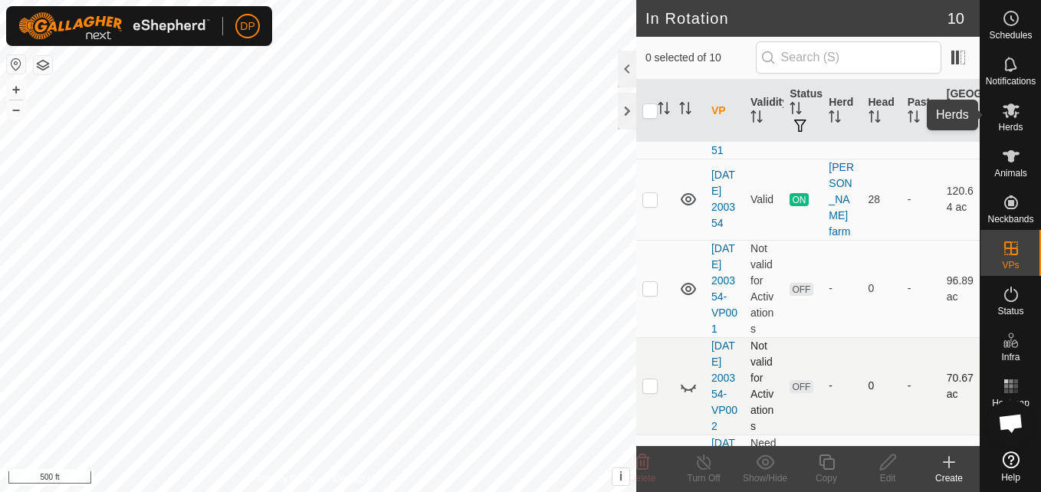
click at [1010, 117] on icon at bounding box center [1011, 110] width 18 height 18
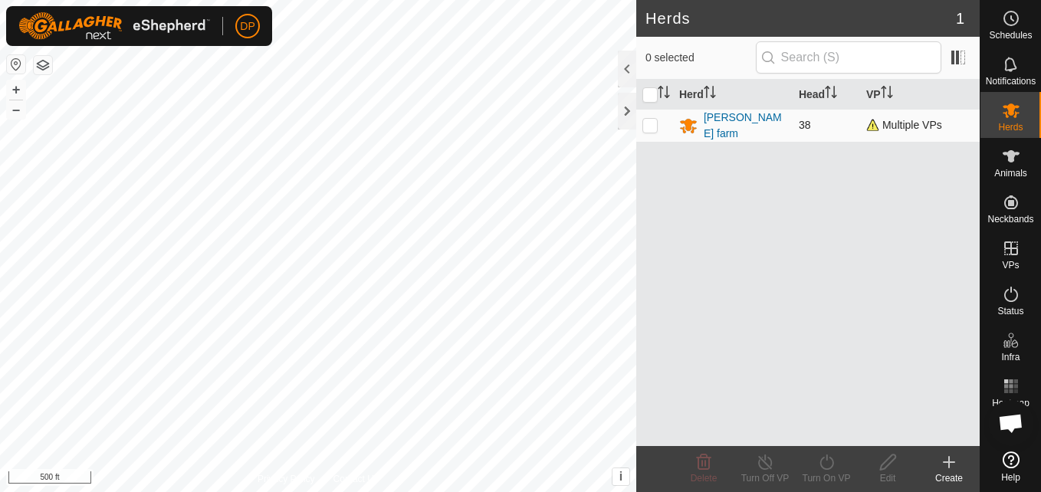
click at [646, 123] on p-checkbox at bounding box center [649, 125] width 15 height 12
checkbox input "true"
click at [884, 461] on icon at bounding box center [888, 462] width 19 height 18
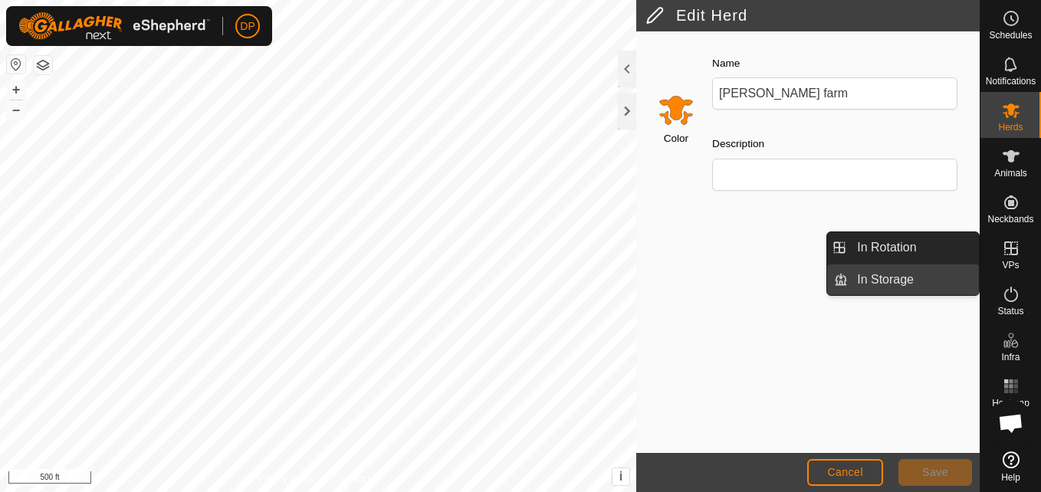
click at [924, 281] on link "In Storage" at bounding box center [913, 279] width 131 height 31
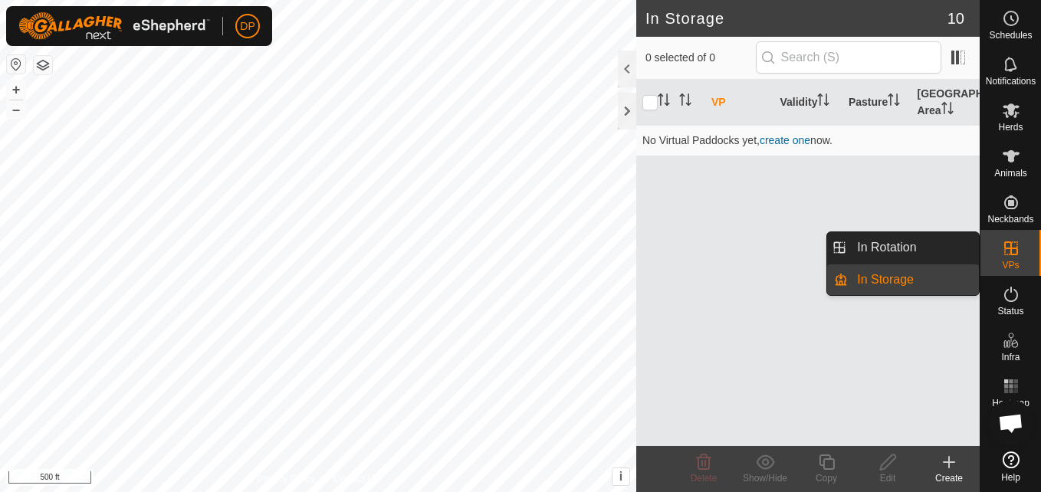
click at [894, 273] on link "In Storage" at bounding box center [913, 279] width 131 height 31
click at [894, 243] on link "In Rotation" at bounding box center [913, 247] width 131 height 31
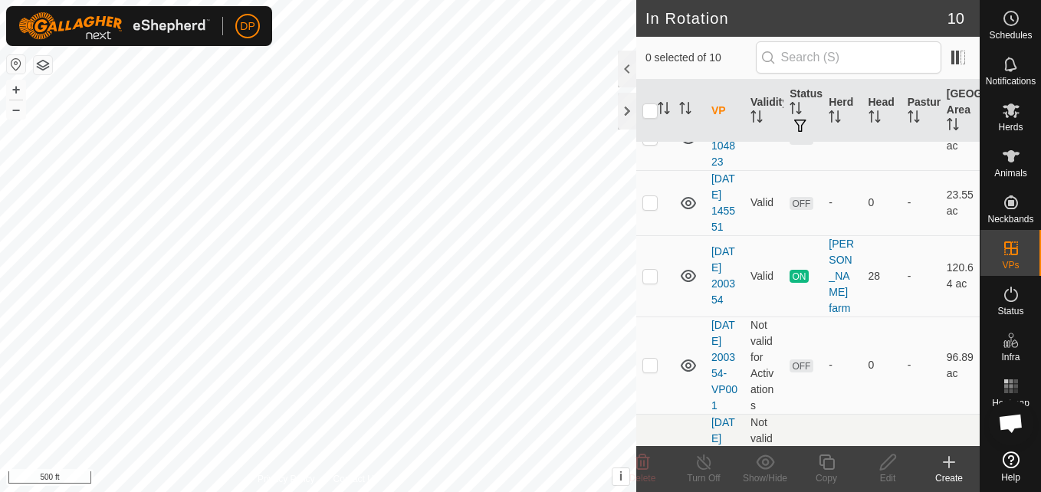
scroll to position [307, 0]
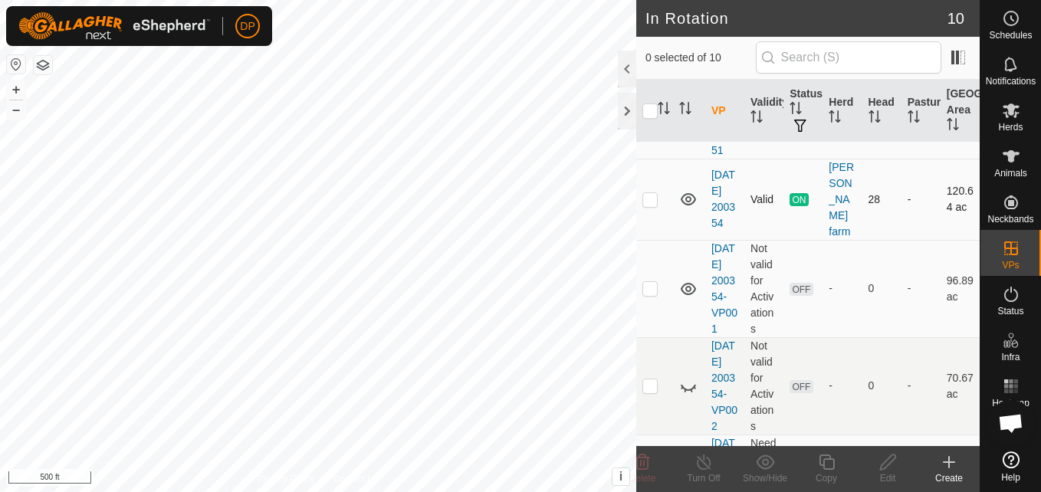
click at [688, 205] on icon at bounding box center [688, 199] width 15 height 12
click at [688, 209] on icon at bounding box center [688, 199] width 18 height 18
click at [687, 295] on icon at bounding box center [688, 289] width 15 height 12
click at [687, 298] on icon at bounding box center [688, 289] width 18 height 18
click at [687, 295] on icon at bounding box center [688, 289] width 15 height 12
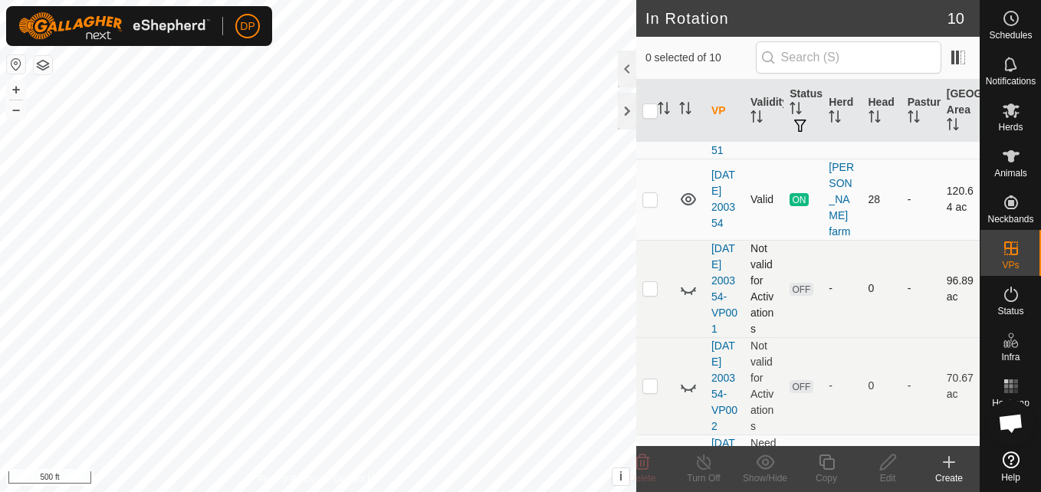
click at [687, 298] on icon at bounding box center [688, 289] width 18 height 18
click at [687, 295] on icon at bounding box center [688, 289] width 15 height 12
click at [687, 298] on icon at bounding box center [688, 289] width 18 height 18
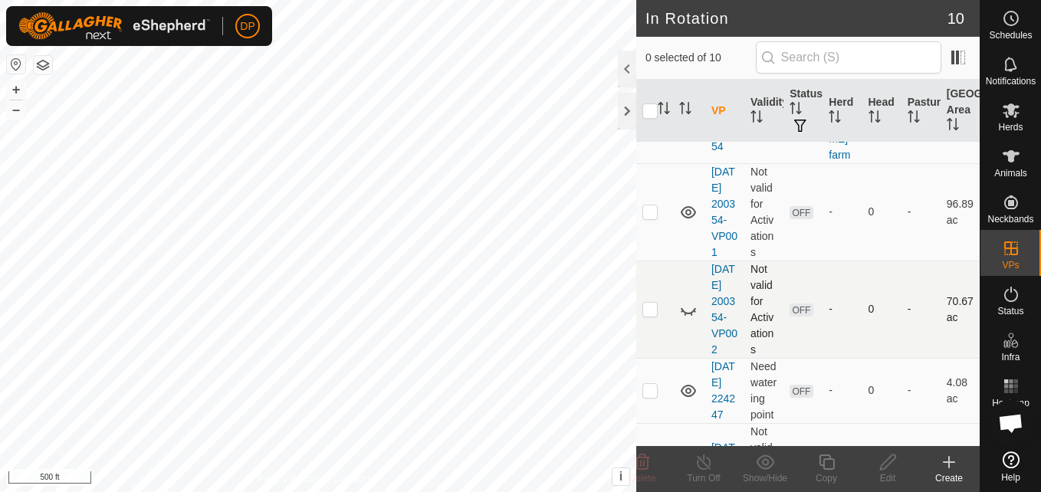
click at [688, 319] on icon at bounding box center [688, 310] width 18 height 18
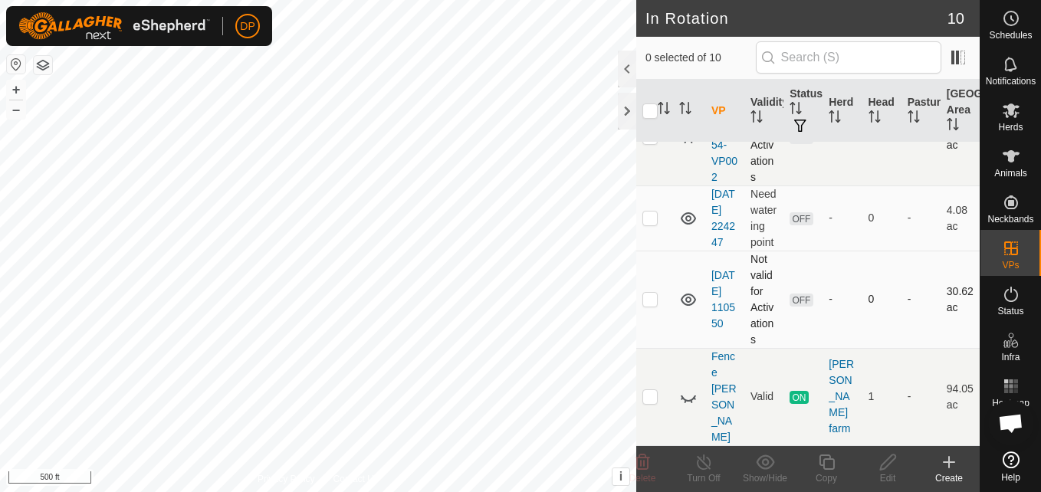
scroll to position [636, 0]
click at [688, 406] on icon at bounding box center [688, 397] width 18 height 18
click at [683, 402] on icon at bounding box center [688, 397] width 15 height 12
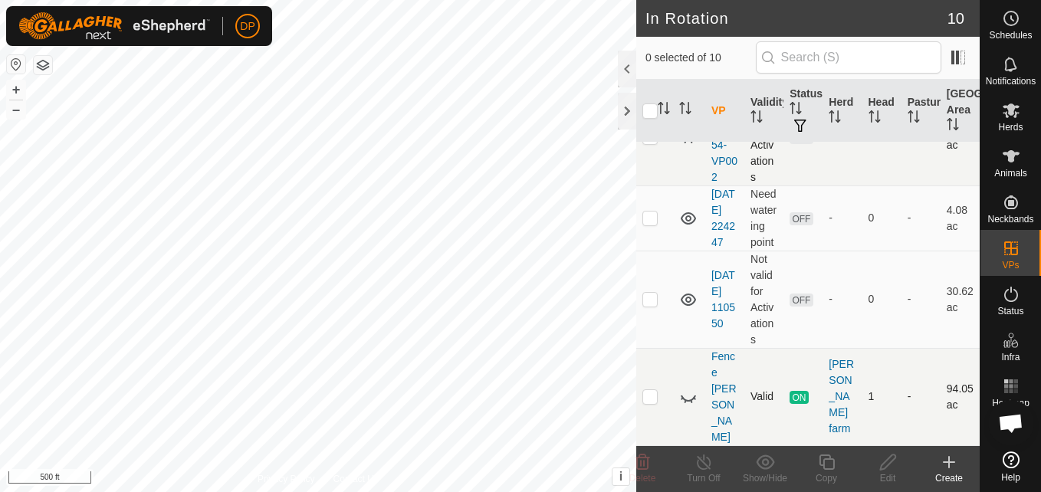
click at [649, 402] on p-checkbox at bounding box center [649, 396] width 15 height 12
checkbox input "true"
click at [689, 406] on icon at bounding box center [688, 397] width 18 height 18
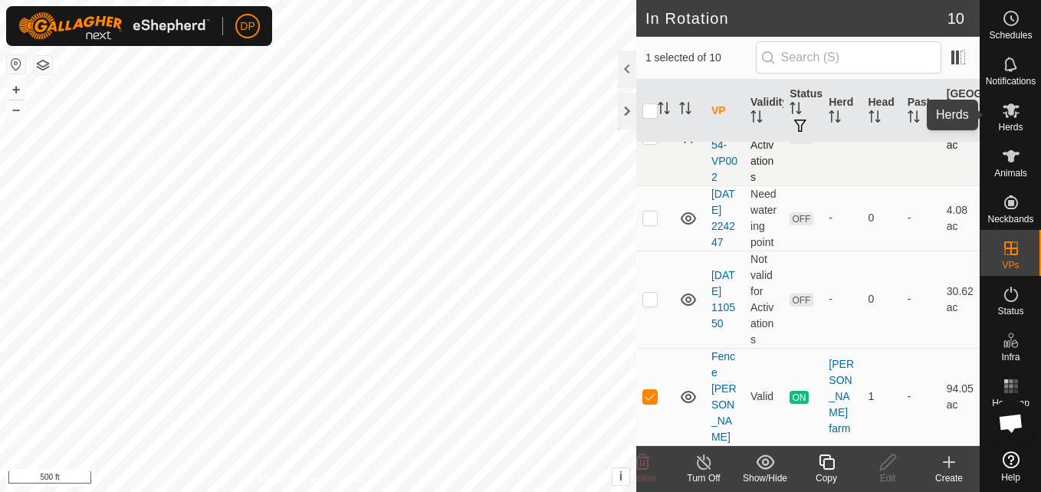
click at [1007, 113] on icon at bounding box center [1011, 110] width 18 height 18
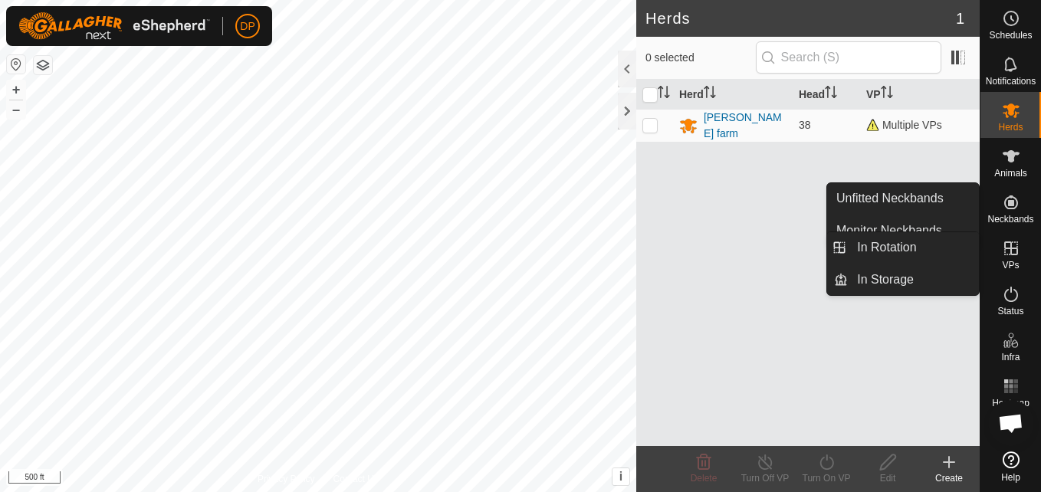
click at [1008, 249] on icon at bounding box center [1011, 248] width 14 height 14
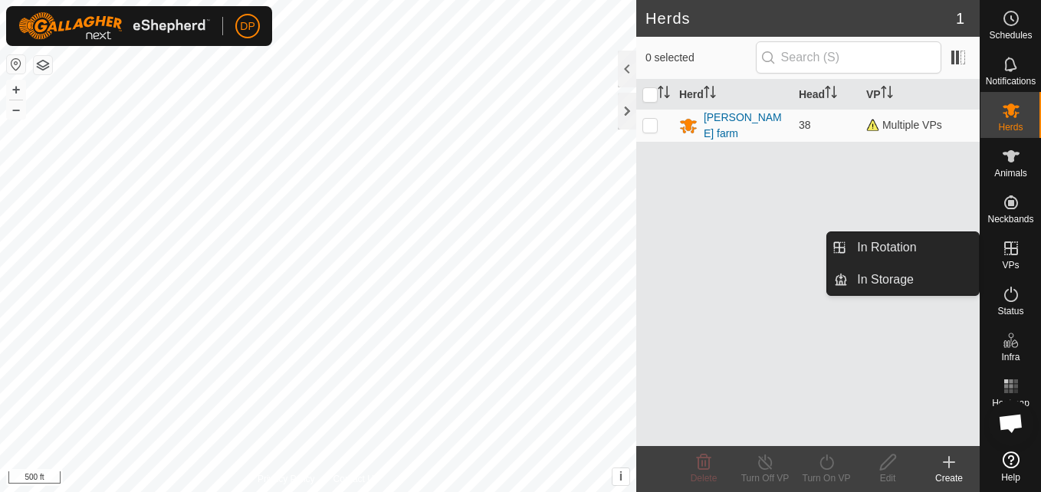
click at [951, 250] on link "In Rotation" at bounding box center [913, 247] width 131 height 31
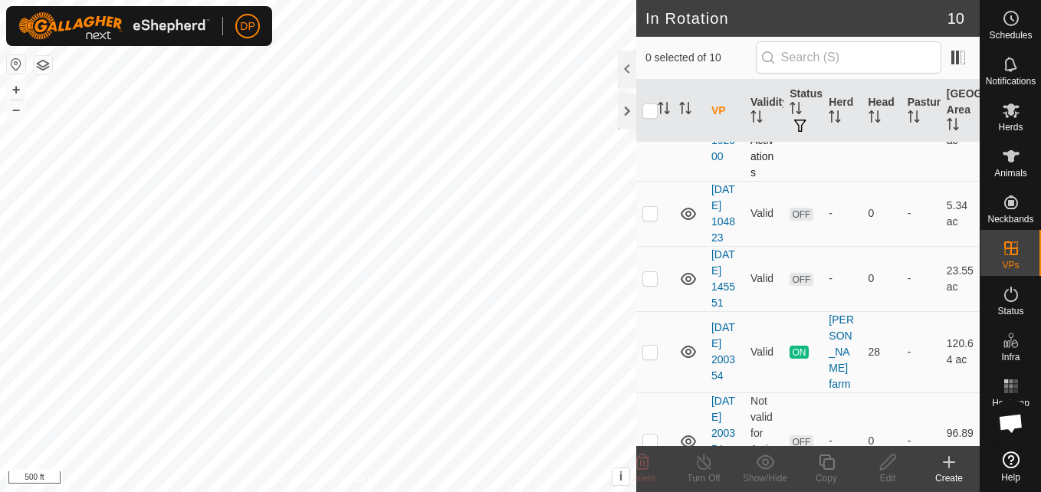
scroll to position [230, 0]
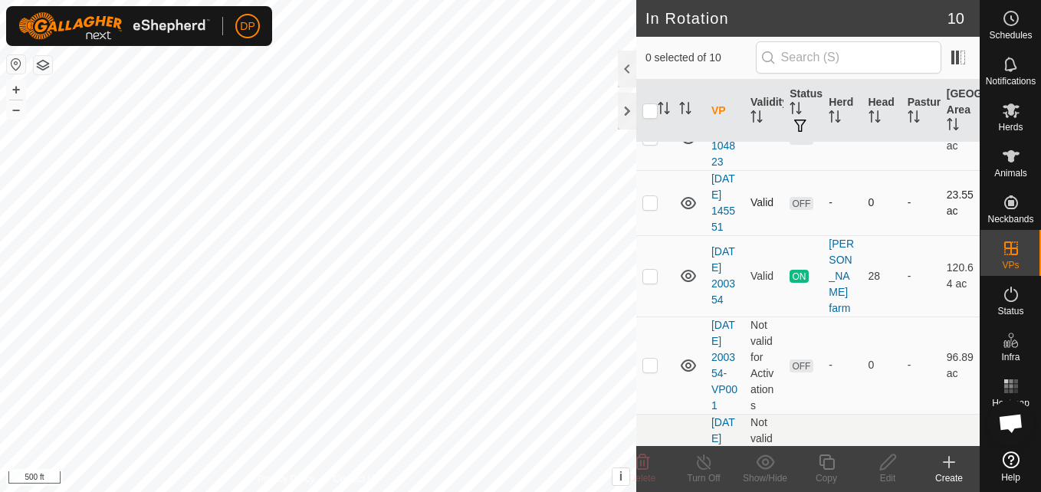
click at [649, 209] on p-checkbox at bounding box center [649, 202] width 15 height 12
checkbox input "false"
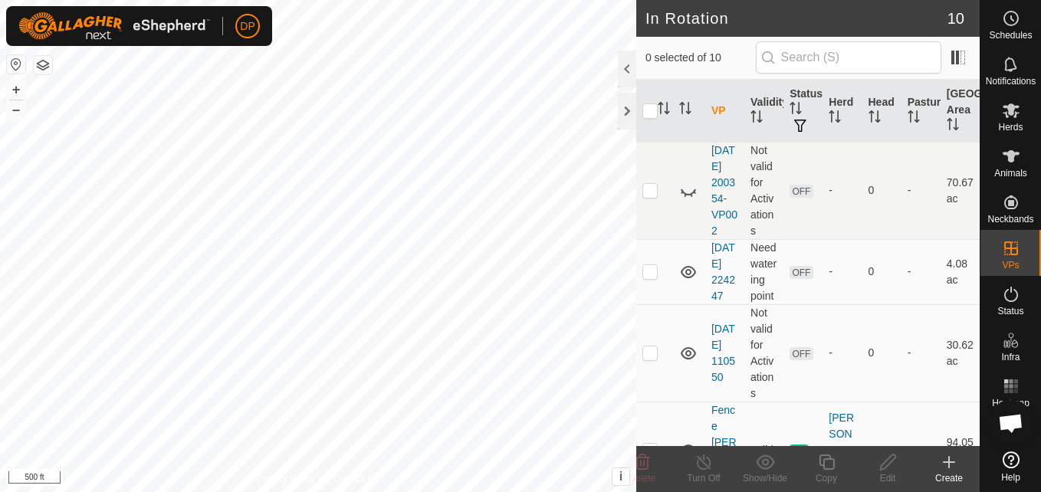
scroll to position [537, 0]
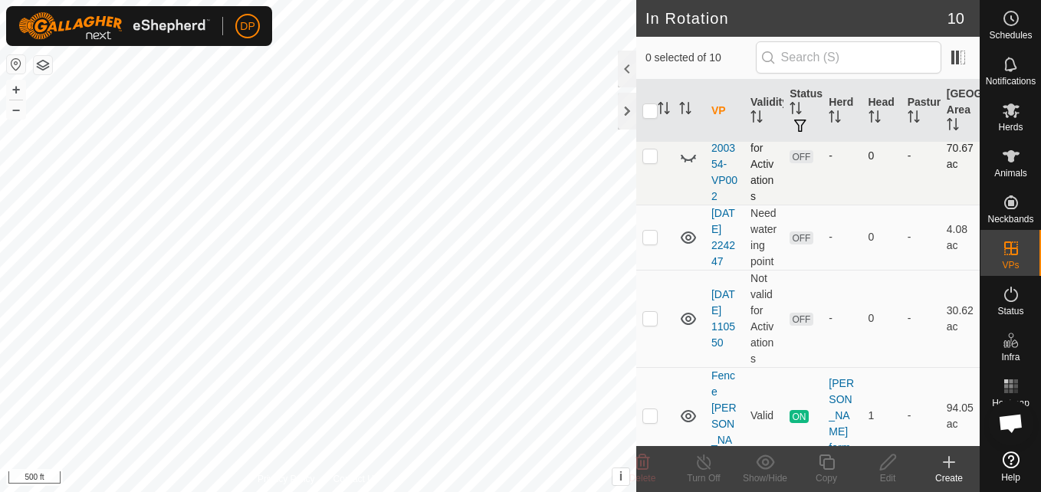
click at [689, 166] on icon at bounding box center [688, 156] width 18 height 18
click at [689, 163] on icon at bounding box center [688, 156] width 15 height 12
click at [646, 162] on p-checkbox at bounding box center [649, 155] width 15 height 12
checkbox input "false"
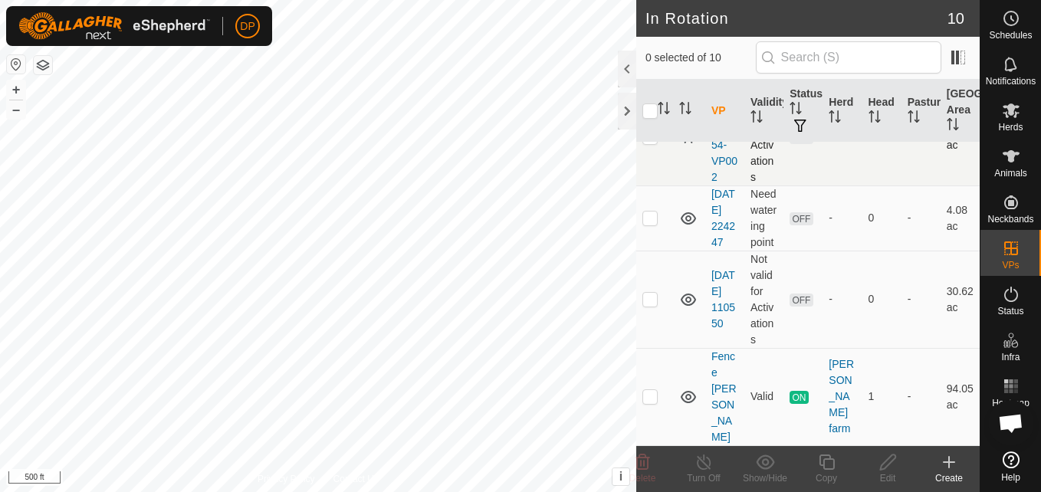
scroll to position [636, 0]
click at [646, 305] on p-checkbox at bounding box center [649, 299] width 15 height 12
click at [685, 309] on icon at bounding box center [688, 300] width 18 height 18
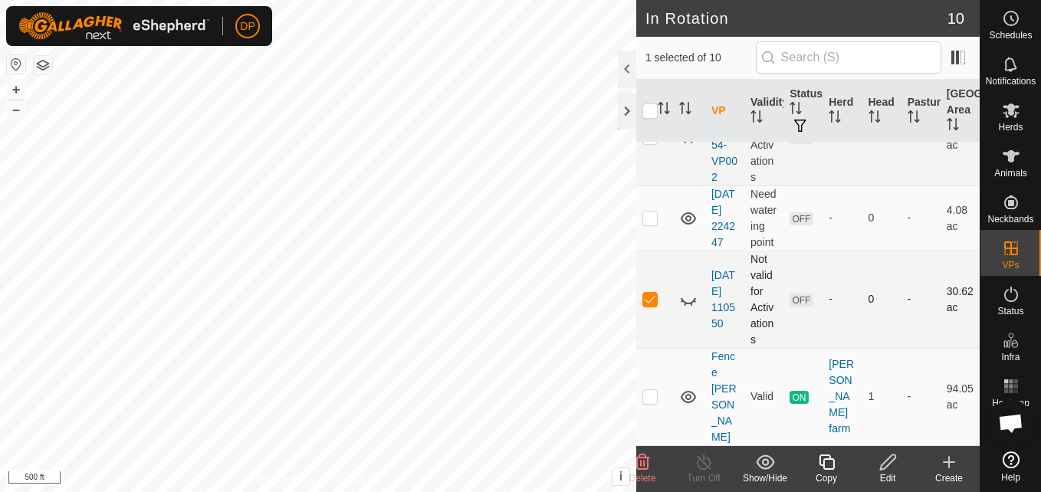
click at [685, 306] on icon at bounding box center [686, 304] width 2 height 3
click at [645, 305] on p-checkbox at bounding box center [649, 299] width 15 height 12
checkbox input "false"
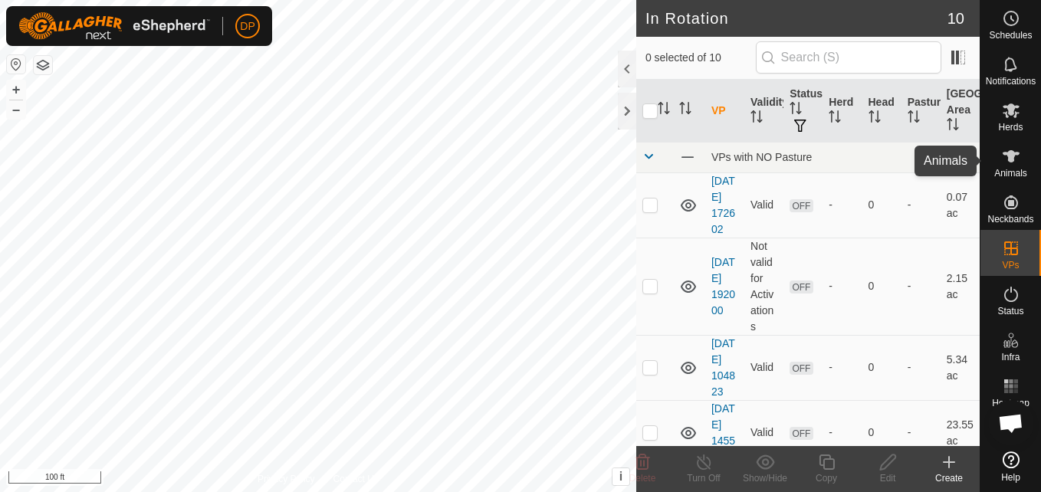
click at [1014, 160] on icon at bounding box center [1011, 156] width 18 height 18
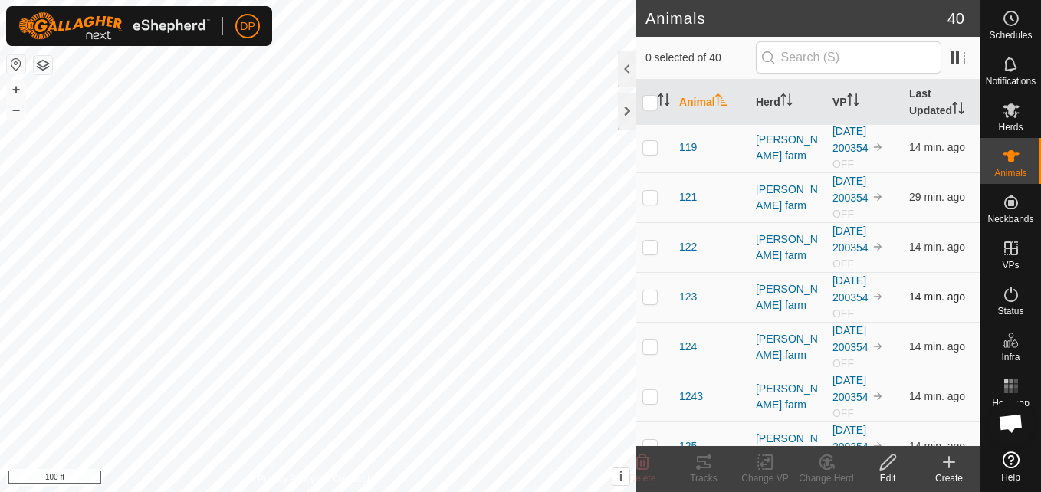
scroll to position [460, 0]
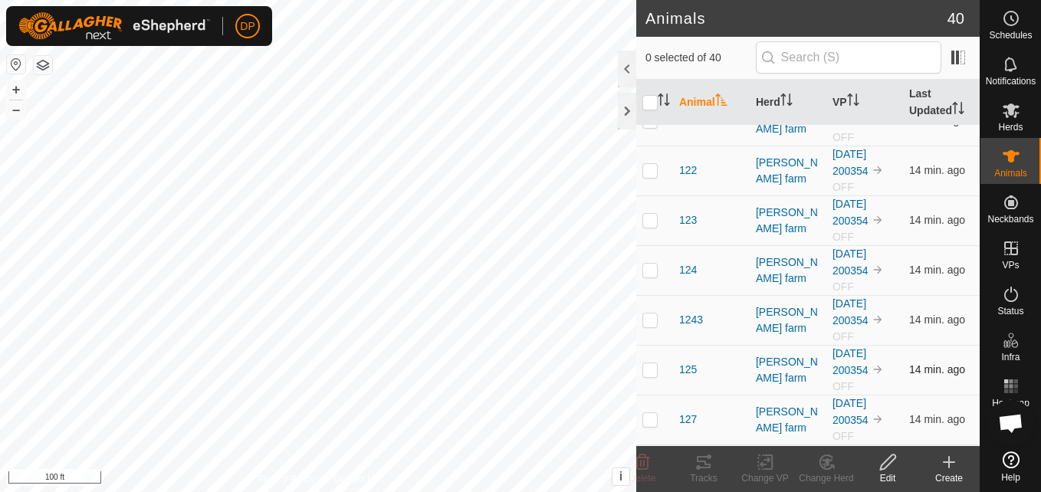
click at [652, 363] on p-checkbox at bounding box center [649, 369] width 15 height 12
checkbox input "true"
click at [750, 90] on div "Animals 40 1 selected of 40 Animal Herd VP Last Updated 000029 [PERSON_NAME] fa…" at bounding box center [490, 246] width 980 height 492
click at [0, 0] on html "DP Schedules Notifications Herds Animals Neckbands VPs Status Infra Heatmap Hel…" at bounding box center [520, 246] width 1041 height 492
click at [0, 324] on html "DP Schedules Notifications Herds Animals Neckbands VPs Status Infra Heatmap Hel…" at bounding box center [520, 246] width 1041 height 492
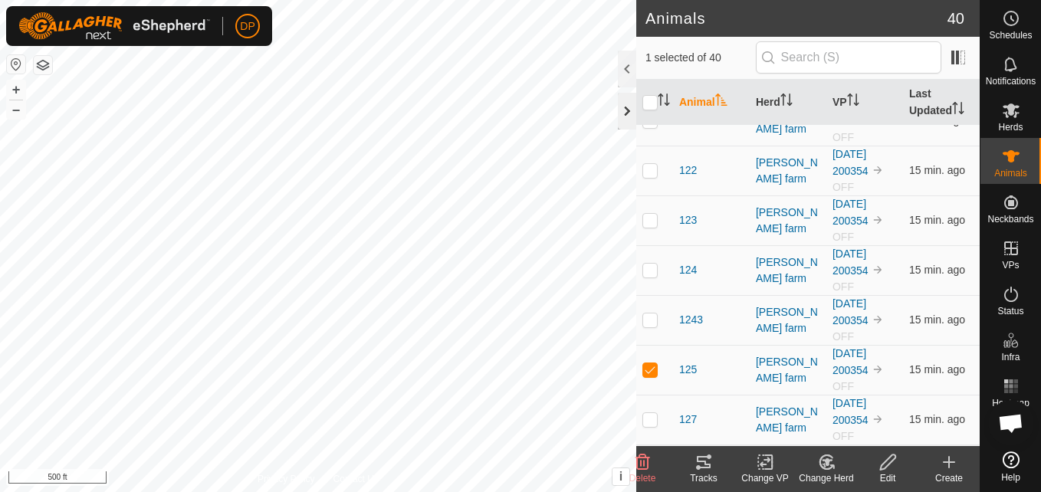
click at [629, 107] on div at bounding box center [627, 111] width 18 height 37
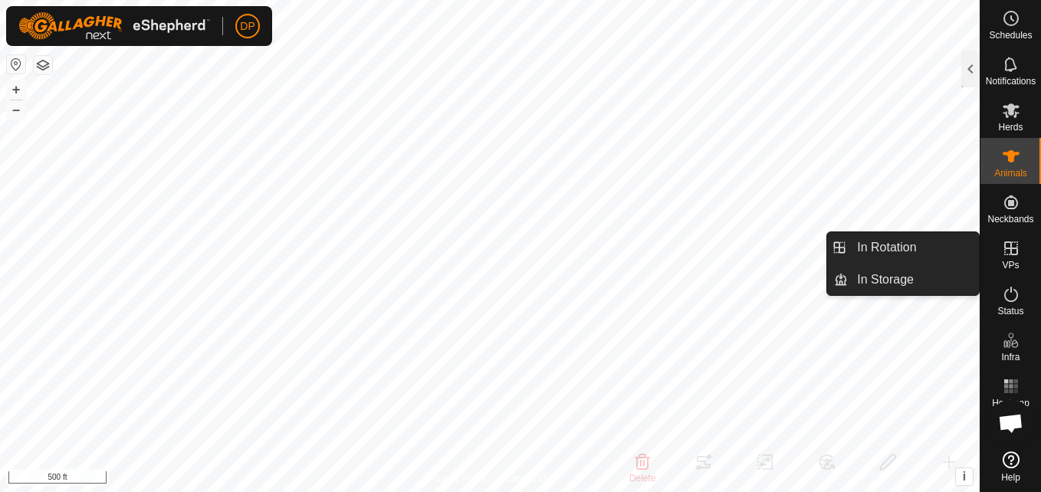
click at [1012, 239] on icon at bounding box center [1011, 248] width 18 height 18
click at [939, 252] on link "In Rotation" at bounding box center [913, 247] width 131 height 31
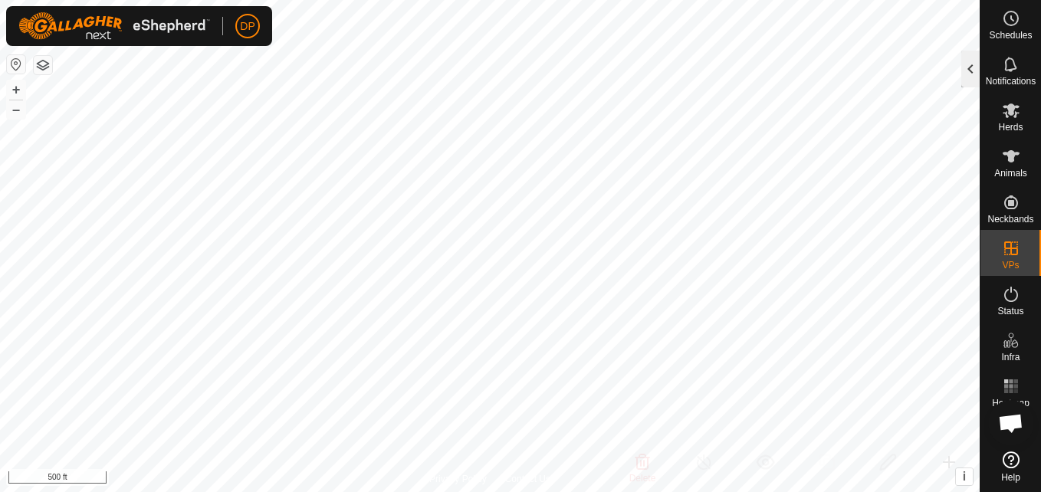
click at [967, 66] on div at bounding box center [970, 69] width 18 height 37
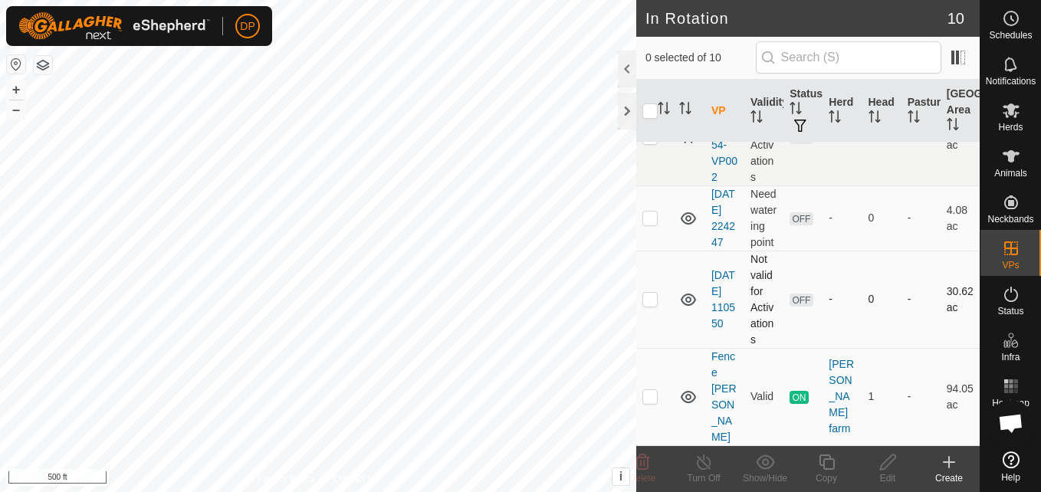
scroll to position [636, 0]
click at [654, 402] on p-checkbox at bounding box center [649, 396] width 15 height 12
checkbox input "false"
